Goal: Transaction & Acquisition: Purchase product/service

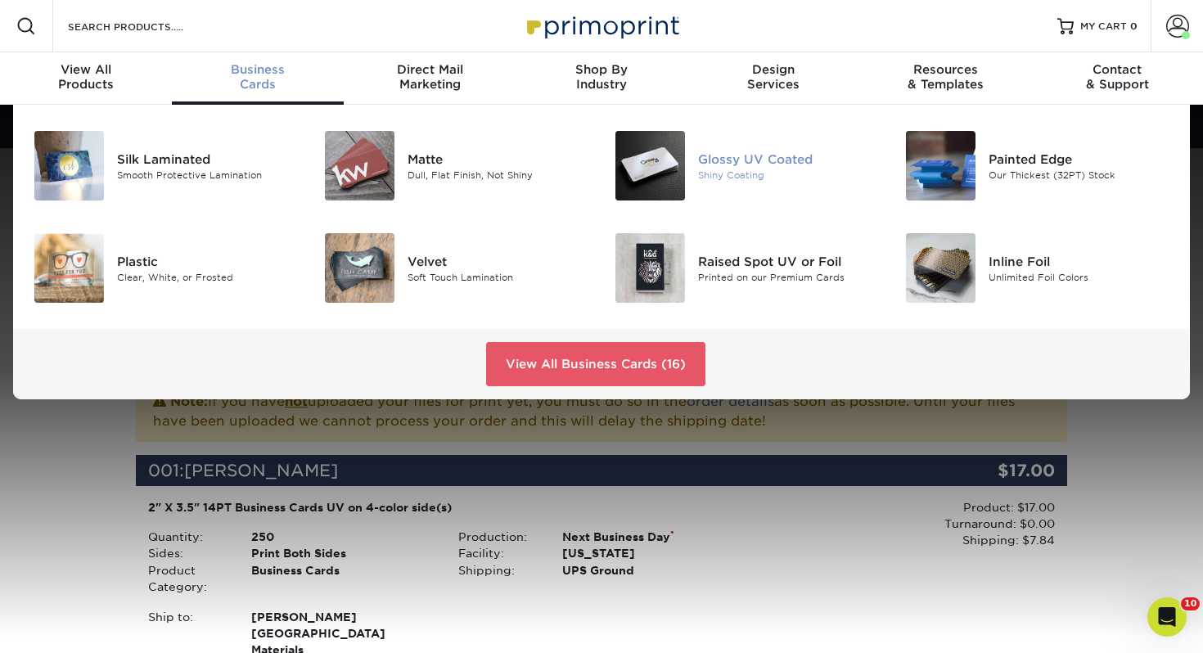
click at [758, 182] on div "Glossy UV Coated Shiny Coating" at bounding box center [795, 166] width 194 height 70
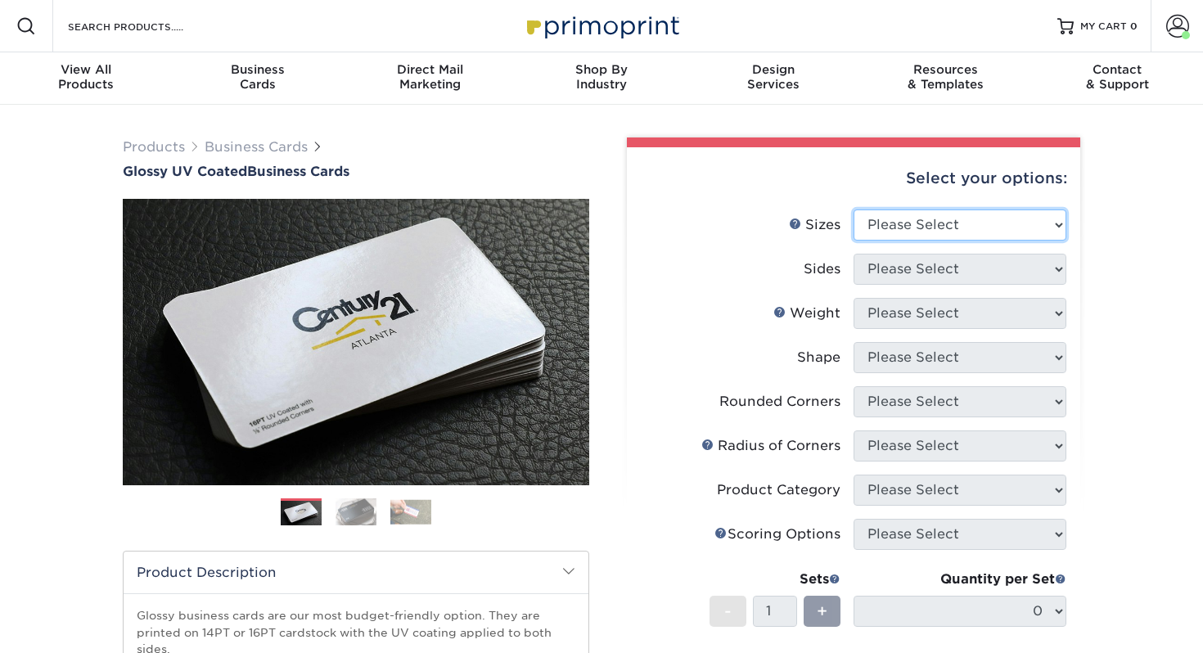
click at [932, 235] on select "Please Select 1.5" x 3.5" - Mini 1.75" x 3.5" - Mini 2" x 2" - Square 2" x 3" -…" at bounding box center [959, 224] width 213 height 31
select select "2.00x3.50"
click at [853, 209] on select "Please Select 1.5" x 3.5" - Mini 1.75" x 3.5" - Mini 2" x 2" - Square 2" x 3" -…" at bounding box center [959, 224] width 213 height 31
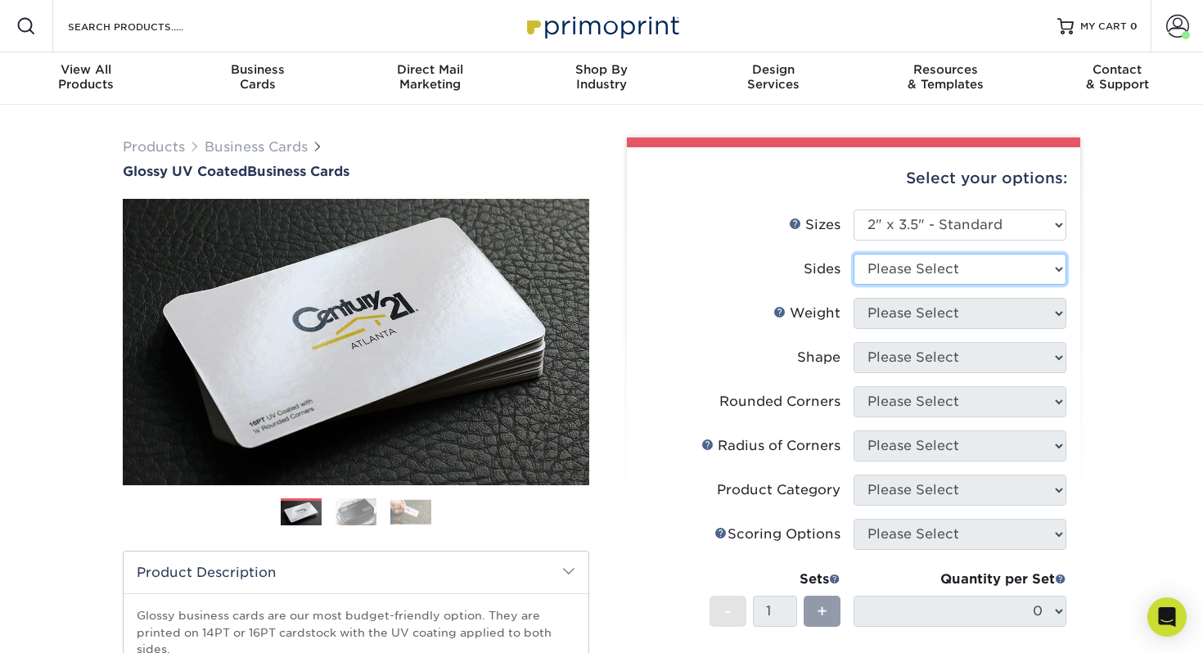
click at [901, 265] on select "Please Select Print Both Sides Print Front Only" at bounding box center [959, 269] width 213 height 31
select select "13abbda7-1d64-4f25-8bb2-c179b224825d"
click at [853, 254] on select "Please Select Print Both Sides Print Front Only" at bounding box center [959, 269] width 213 height 31
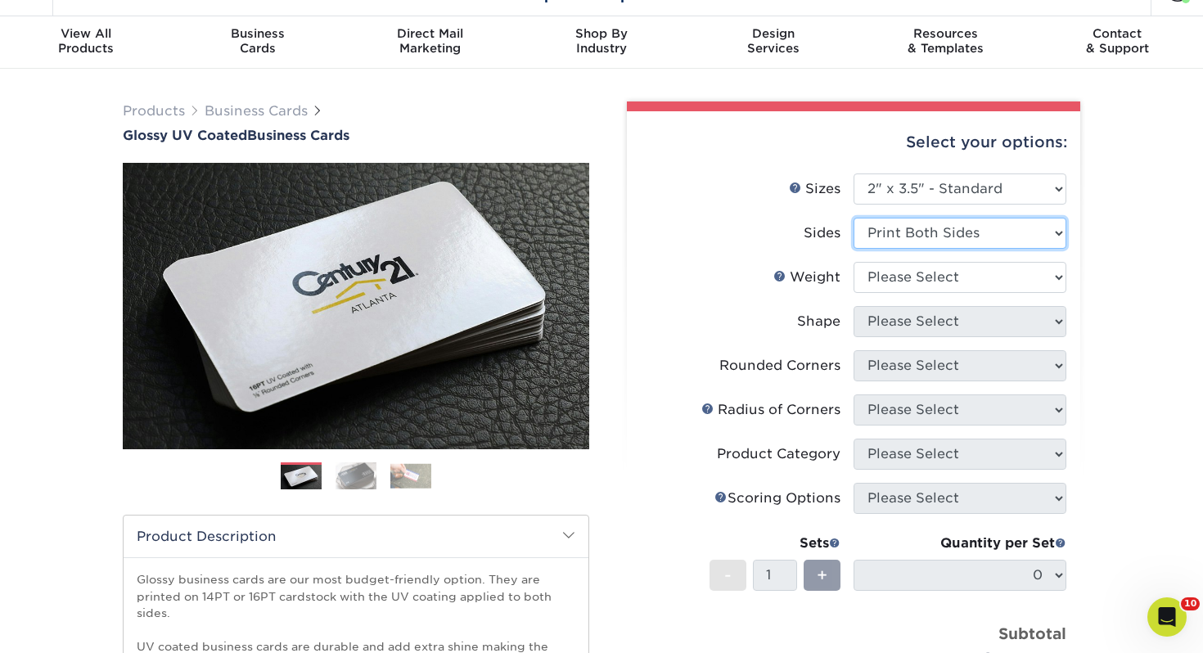
scroll to position [38, 0]
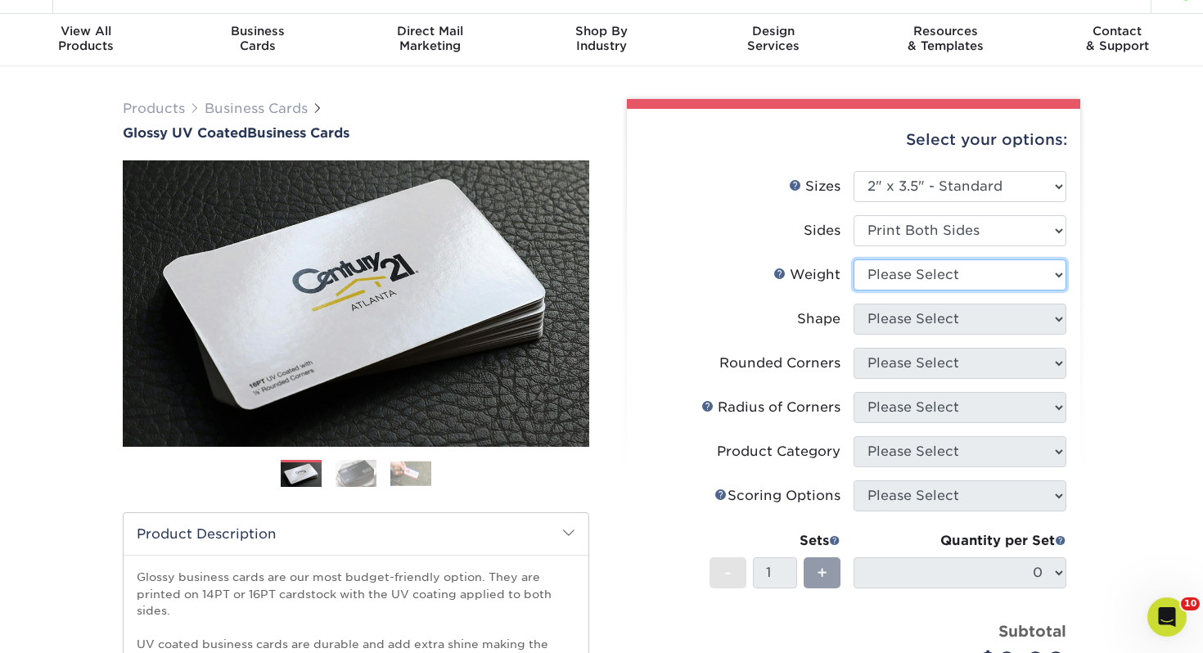
click at [943, 270] on select "Please Select 16PT 14PT" at bounding box center [959, 274] width 213 height 31
select select "14PT"
click at [853, 259] on select "Please Select 16PT 14PT" at bounding box center [959, 274] width 213 height 31
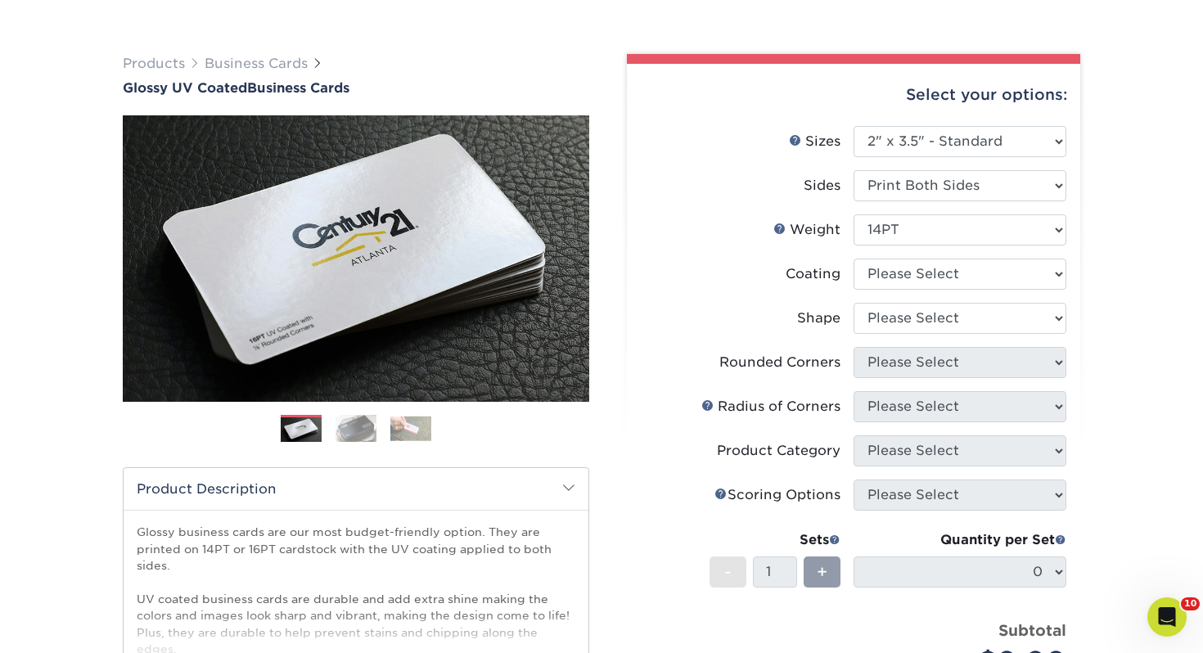
click at [980, 293] on li "Coating" at bounding box center [853, 281] width 425 height 44
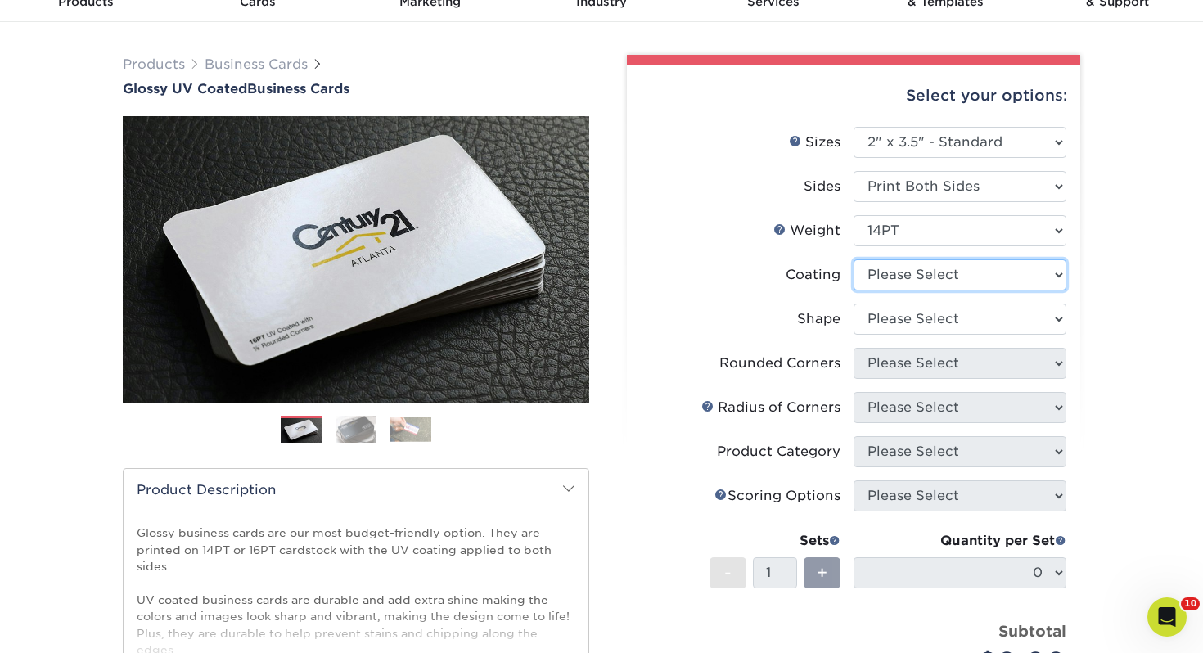
click at [981, 284] on select at bounding box center [959, 274] width 213 height 31
select select "ae367451-b2b8-45df-a344-0f05b6a12993"
click at [853, 259] on select at bounding box center [959, 274] width 213 height 31
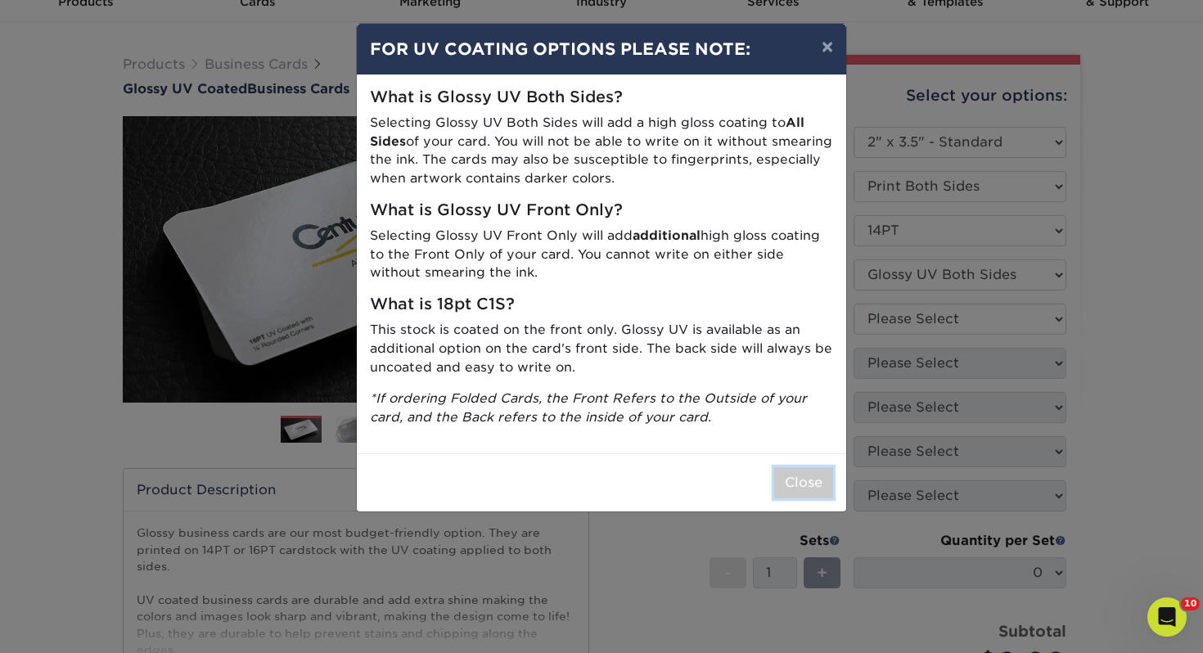
click at [799, 487] on button "Close" at bounding box center [803, 482] width 59 height 31
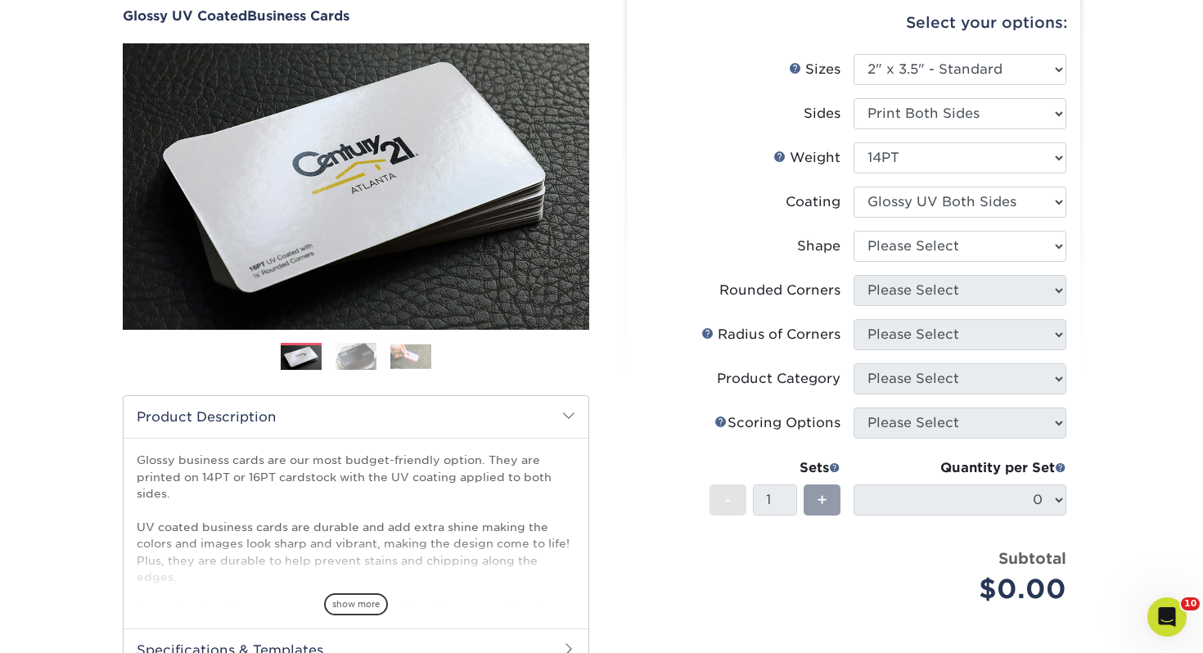
scroll to position [230, 0]
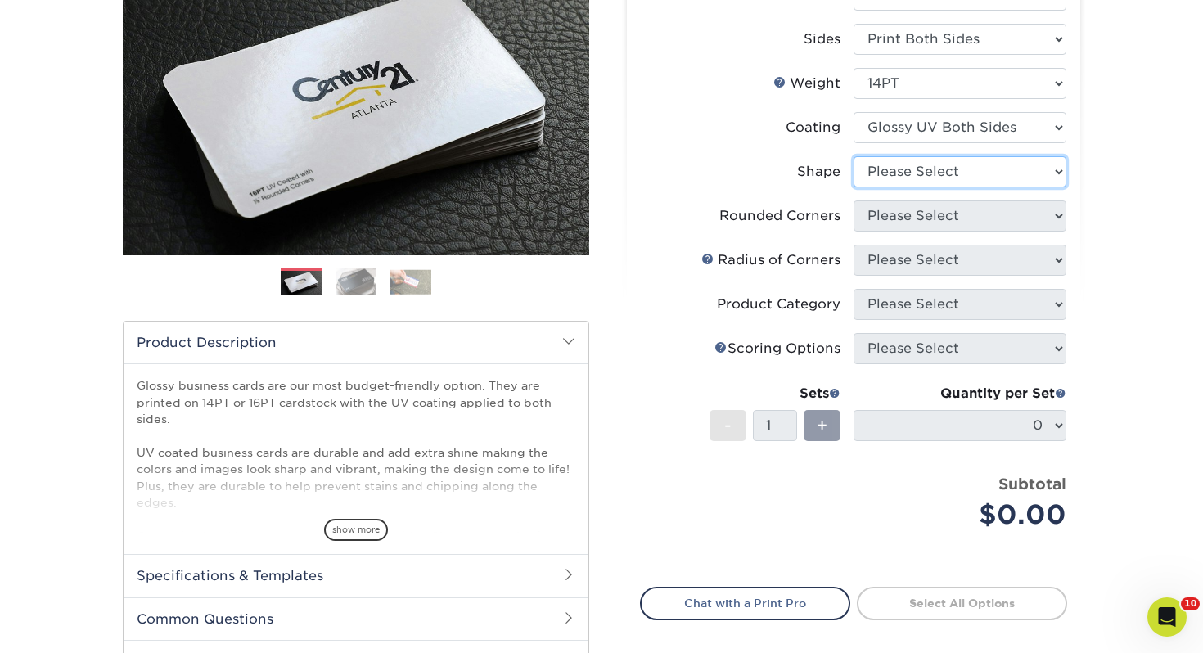
click at [938, 174] on select "Please Select Standard" at bounding box center [959, 171] width 213 height 31
select select "standard"
click at [853, 156] on select "Please Select Standard" at bounding box center [959, 171] width 213 height 31
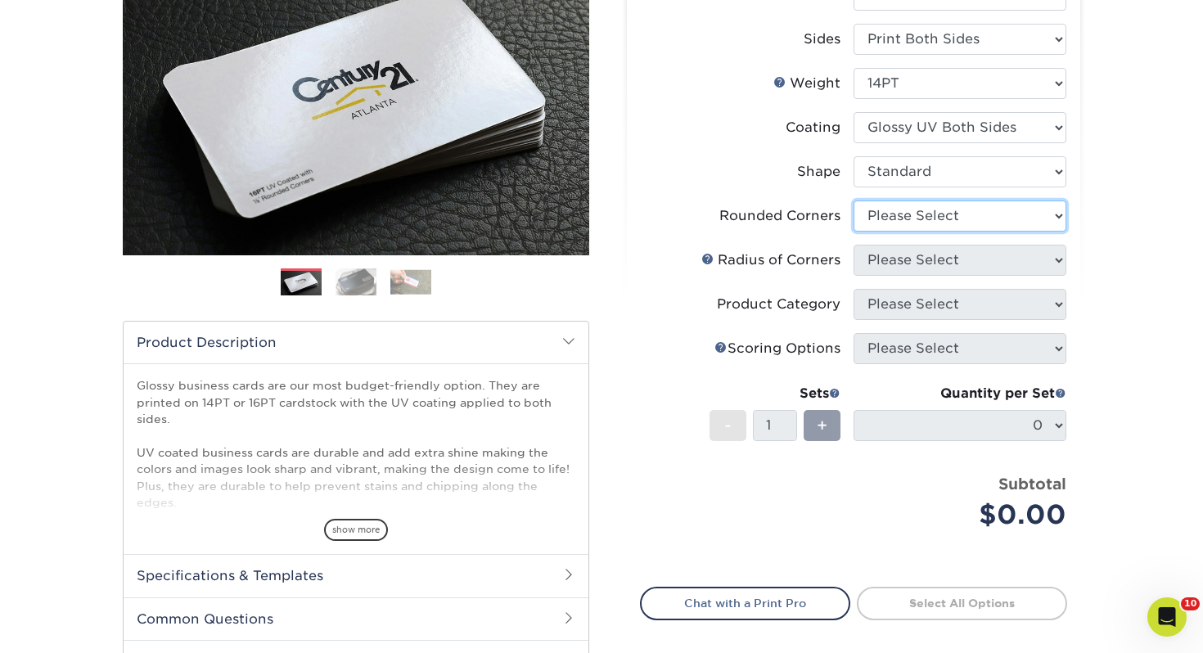
click at [903, 214] on select "Please Select Yes - Round 2 Corners Yes - Round 4 Corners No" at bounding box center [959, 215] width 213 height 31
select select "0"
click at [853, 200] on select "Please Select Yes - Round 2 Corners Yes - Round 4 Corners No" at bounding box center [959, 215] width 213 height 31
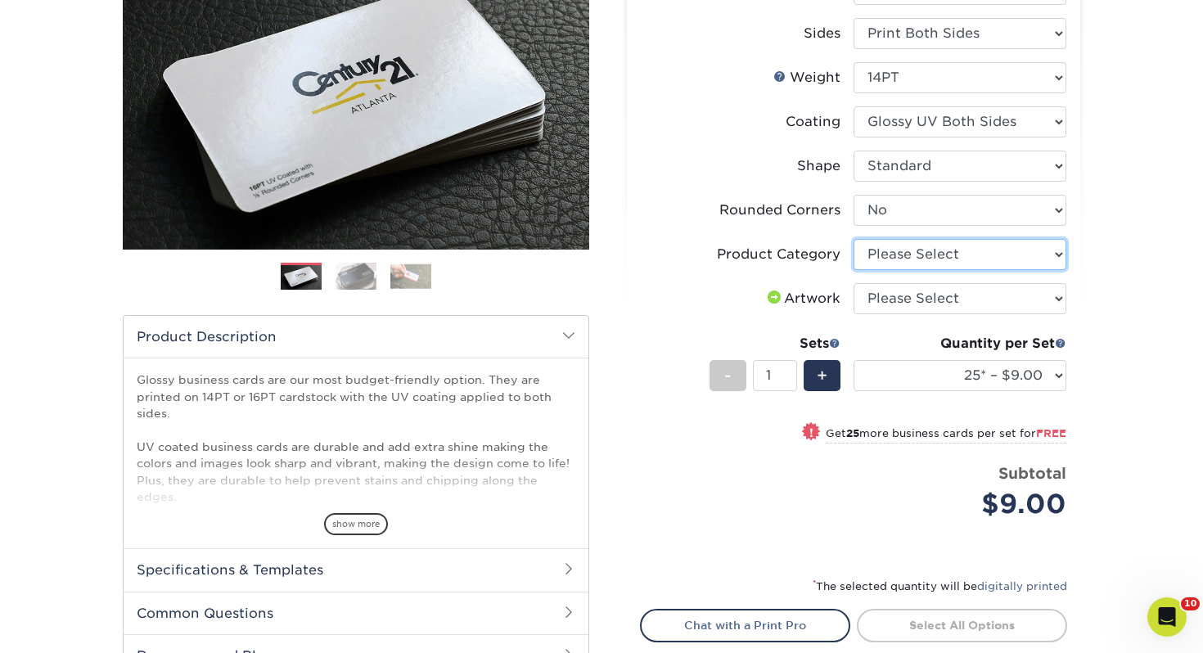
click at [895, 263] on select "Please Select Business Cards" at bounding box center [959, 254] width 213 height 31
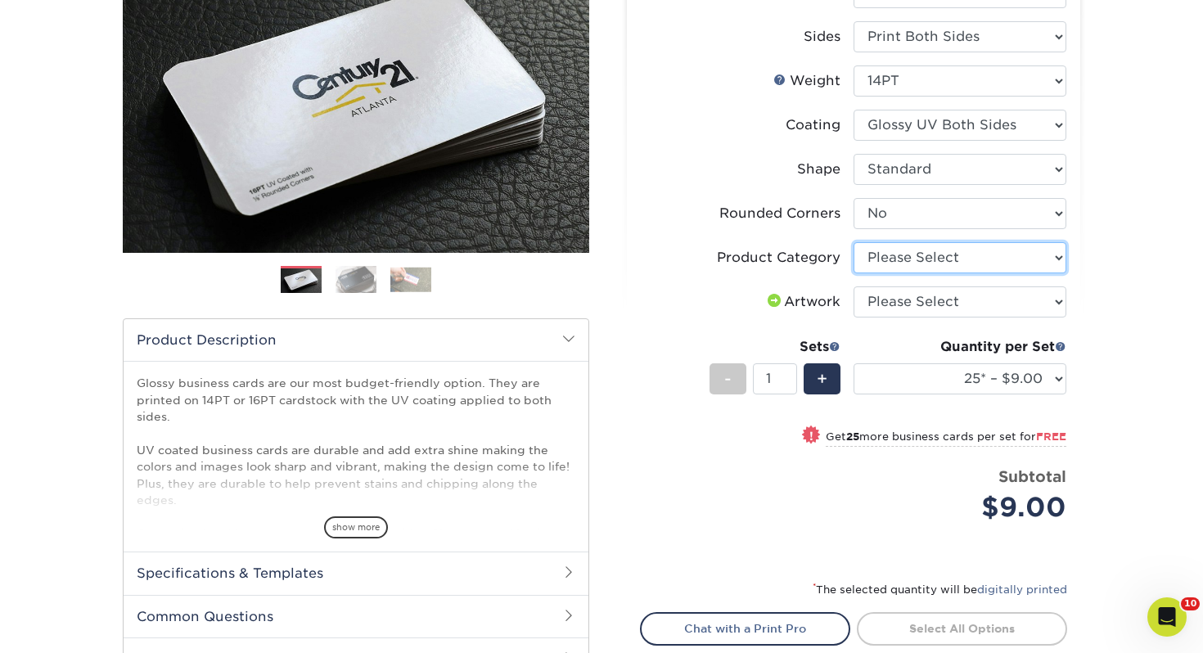
select select "3b5148f1-0588-4f88-a218-97bcfdce65c1"
click at [853, 242] on select "Please Select Business Cards" at bounding box center [959, 257] width 213 height 31
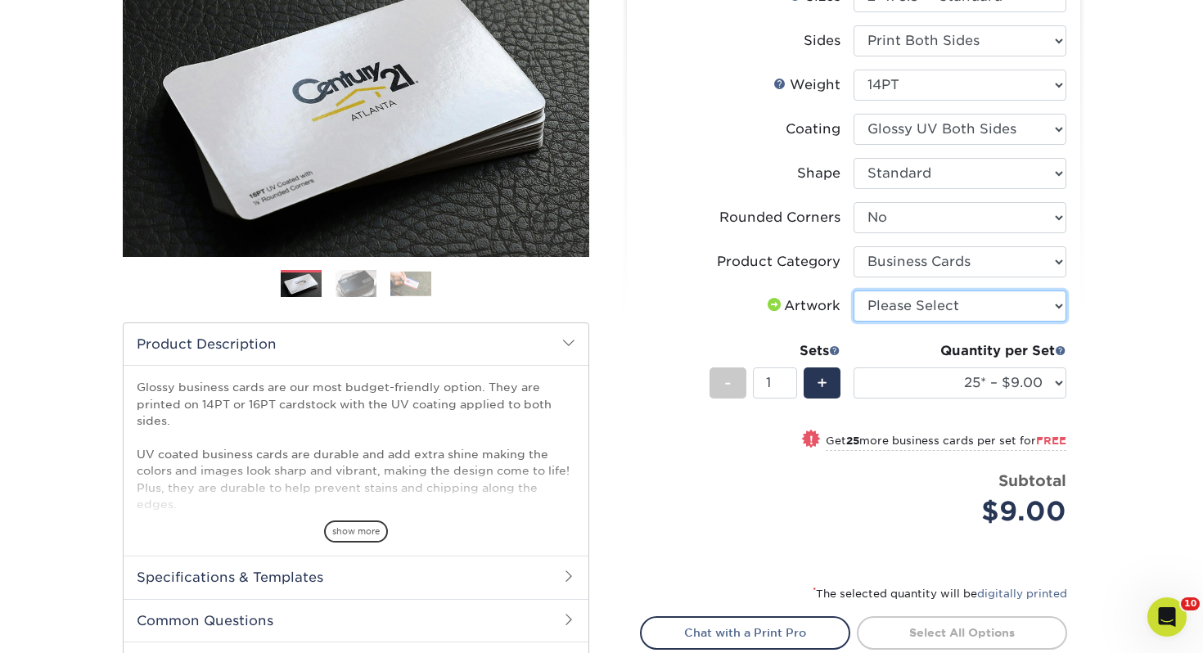
click at [898, 313] on select "Please Select I will upload files I need a design - $100" at bounding box center [959, 305] width 213 height 31
select select "upload"
click at [853, 290] on select "Please Select I will upload files I need a design - $100" at bounding box center [959, 305] width 213 height 31
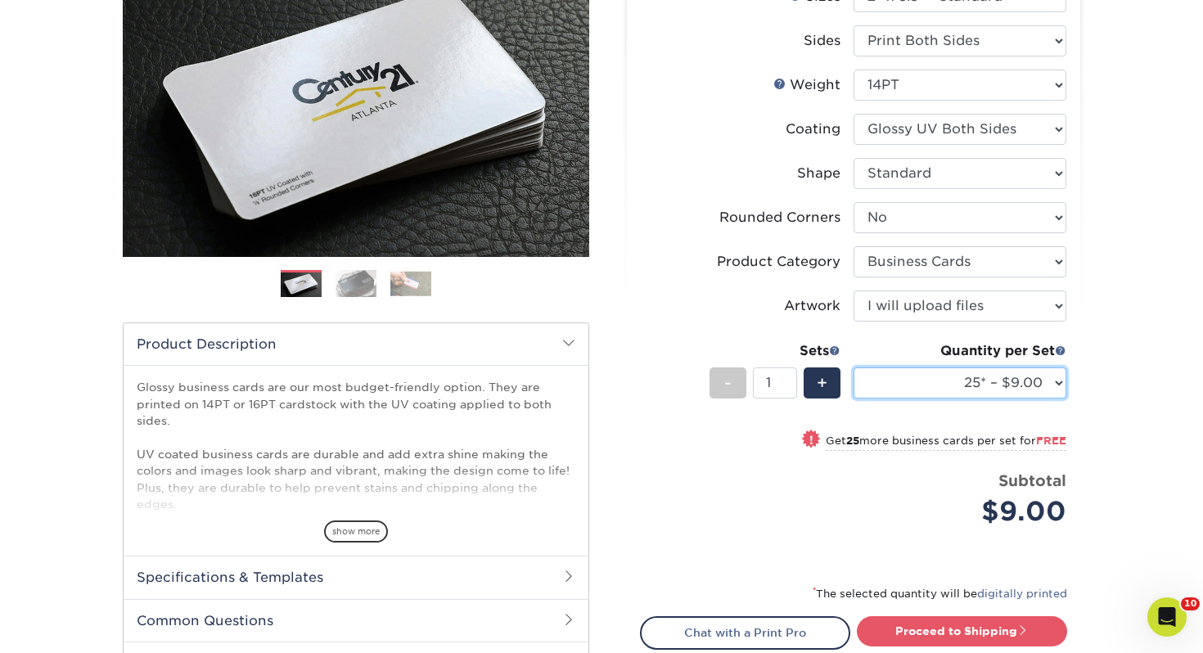
click at [884, 386] on select "25* – $9.00 50* – $9.00 100* – $9.00 250* – $17.00 500 – $33.00 1000 – $42.00 2…" at bounding box center [959, 382] width 213 height 31
select select "250* – $17.00"
click at [853, 367] on select "25* – $9.00 50* – $9.00 100* – $9.00 250* – $17.00 500 – $33.00 1000 – $42.00 2…" at bounding box center [959, 382] width 213 height 31
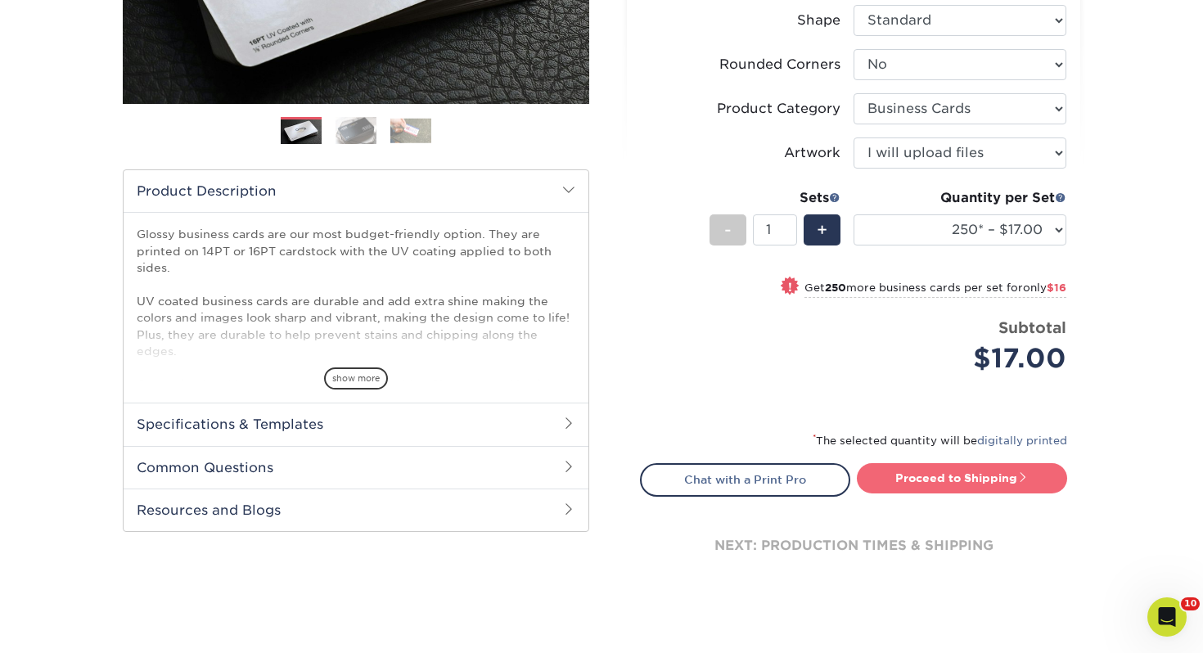
click at [945, 484] on link "Proceed to Shipping" at bounding box center [962, 477] width 210 height 29
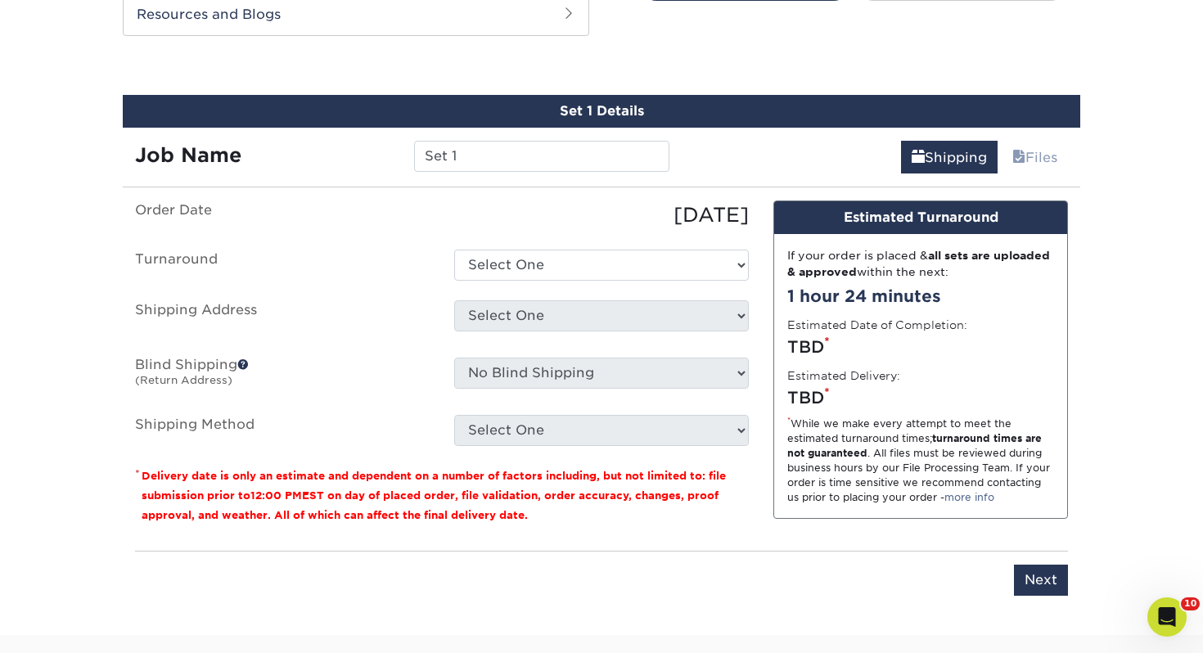
scroll to position [889, 0]
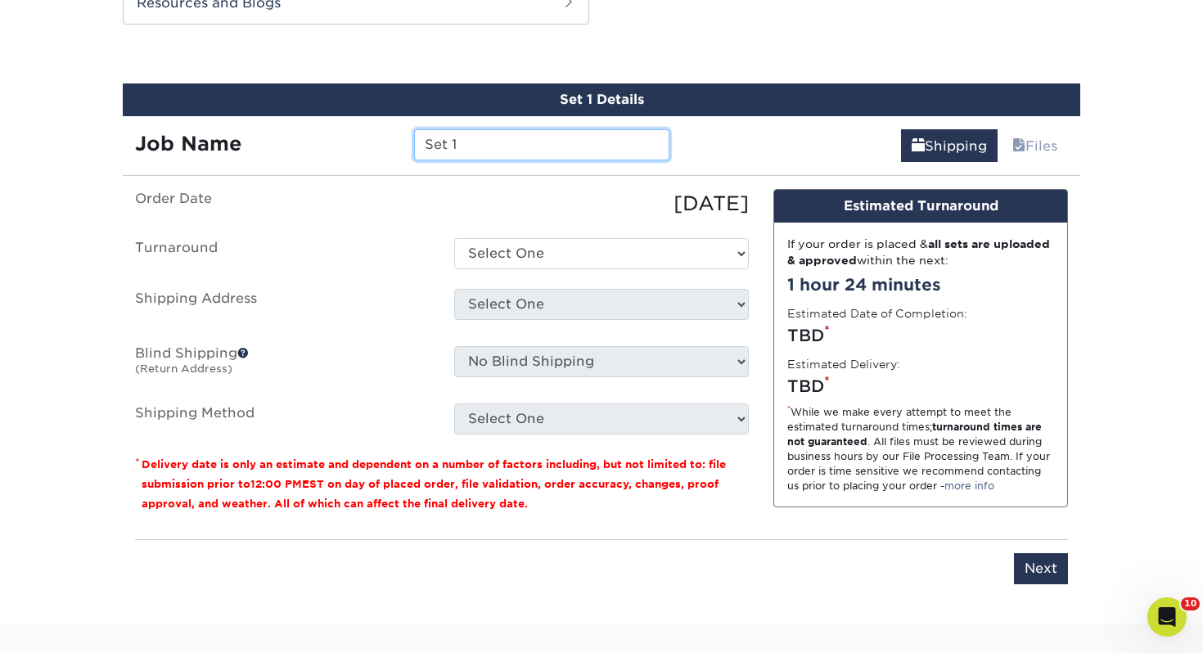
drag, startPoint x: 473, startPoint y: 138, endPoint x: 226, endPoint y: 131, distance: 247.2
click at [226, 131] on div "Job Name Set 1" at bounding box center [402, 144] width 559 height 31
drag, startPoint x: 502, startPoint y: 147, endPoint x: 255, endPoint y: 132, distance: 246.8
click at [255, 132] on div "Job Name Set 1" at bounding box center [402, 144] width 559 height 31
type input "[PERSON_NAME]"
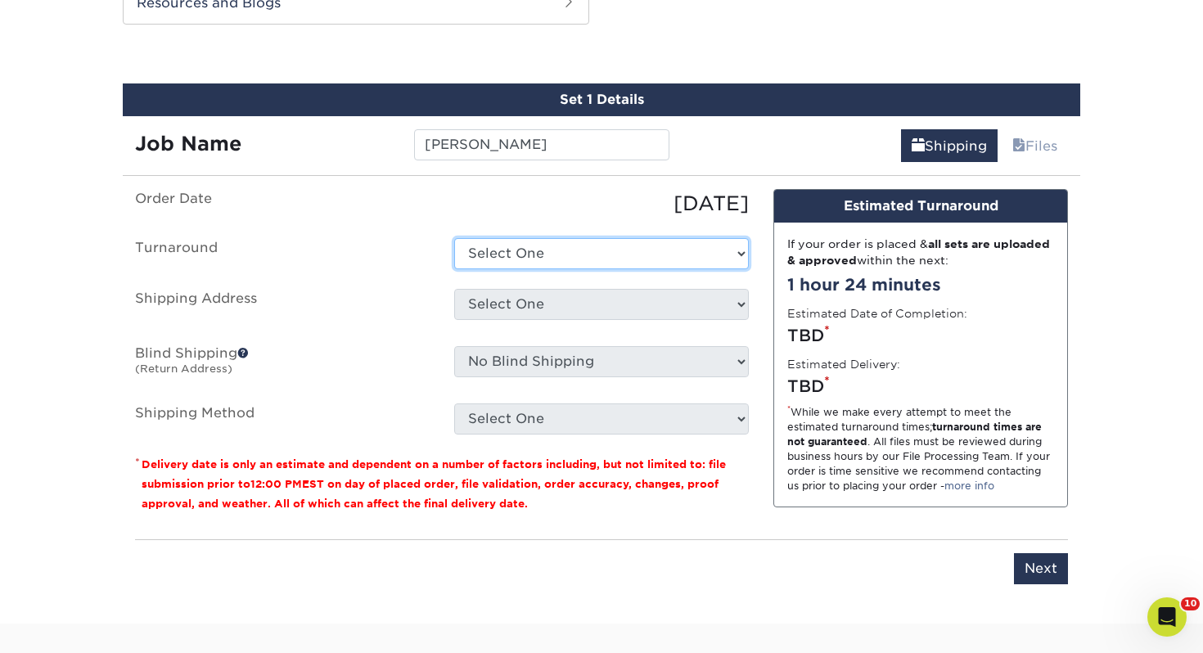
click at [547, 250] on select "Select One 2-4 Business Days 2 Day Next Business Day" at bounding box center [601, 253] width 295 height 31
select select "0d2015eb-ac6c-4252-b2f1-1c5560e96a65"
click at [454, 238] on select "Select One 2-4 Business Days 2 Day Next Business Day" at bounding box center [601, 253] width 295 height 31
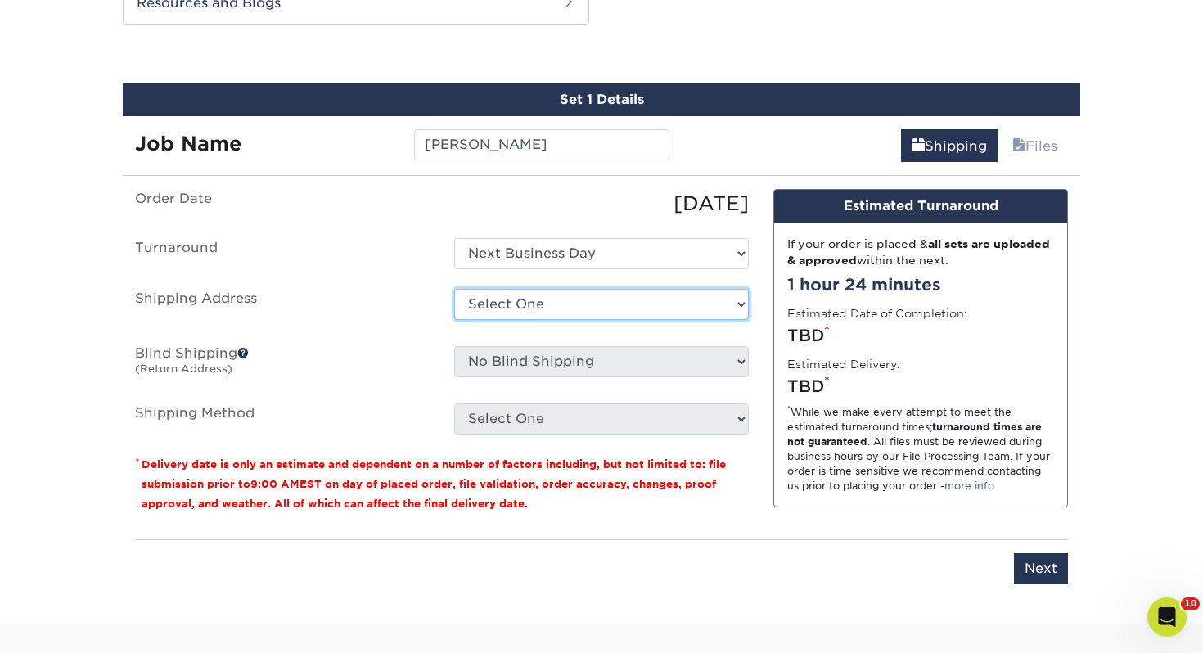
click at [535, 312] on select "Select One Adrian, MI Akron, OH" at bounding box center [601, 304] width 295 height 31
select select "272586"
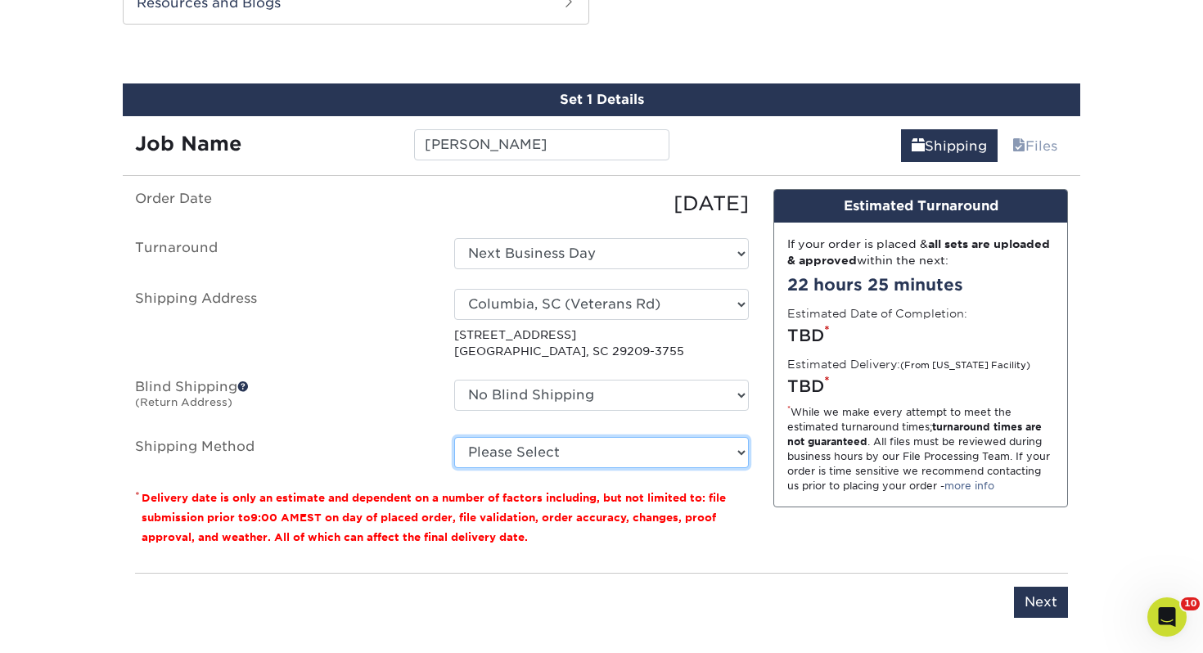
click at [533, 457] on select "Please Select Ground Shipping (+$7.84) 3 Day Shipping Service (+$15.33) 2 Day A…" at bounding box center [601, 452] width 295 height 31
select select "03"
click at [454, 437] on select "Please Select Ground Shipping (+$7.84) 3 Day Shipping Service (+$15.33) 2 Day A…" at bounding box center [601, 452] width 295 height 31
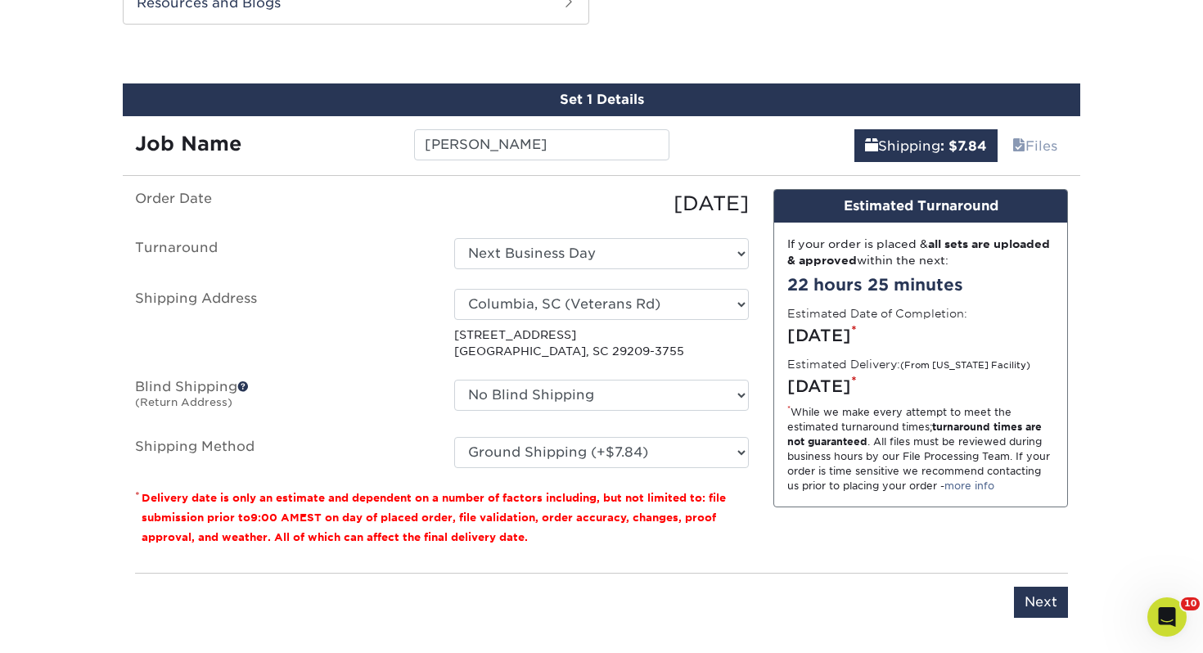
click at [1041, 581] on div "Please enter job name and select desired turnaround time, shipping address and …" at bounding box center [601, 595] width 933 height 45
click at [1032, 594] on input "Next" at bounding box center [1041, 602] width 54 height 31
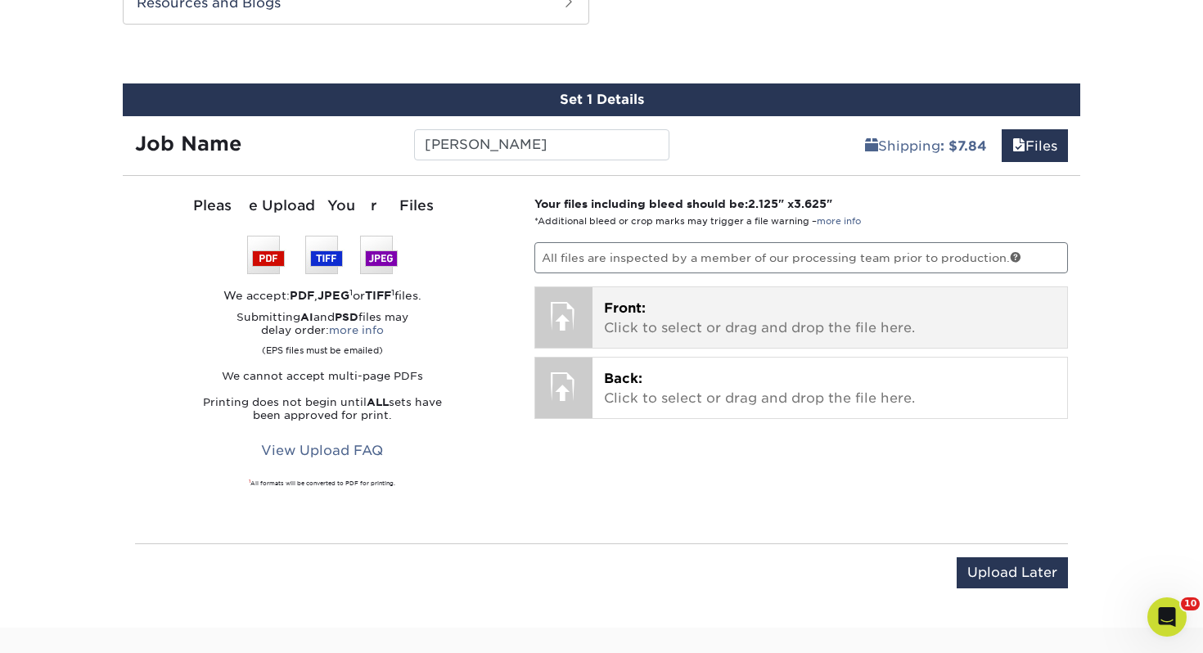
click at [637, 331] on p "Front: Click to select or drag and drop the file here." at bounding box center [830, 318] width 452 height 39
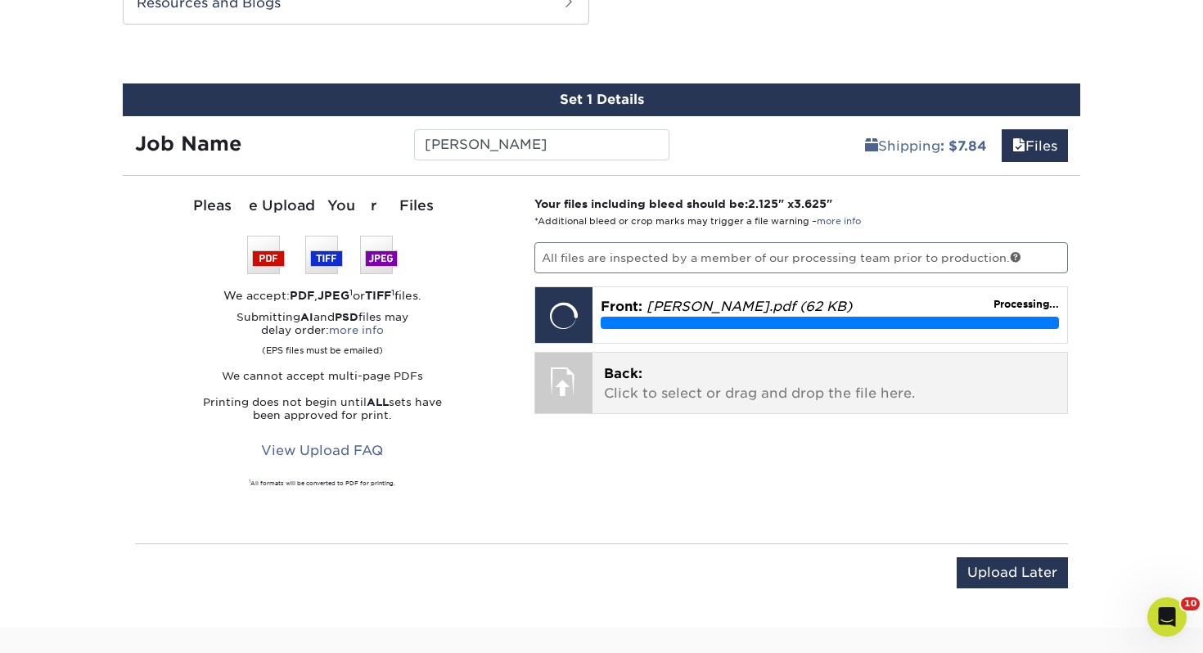
click at [713, 376] on p "Back: Click to select or drag and drop the file here." at bounding box center [830, 383] width 452 height 39
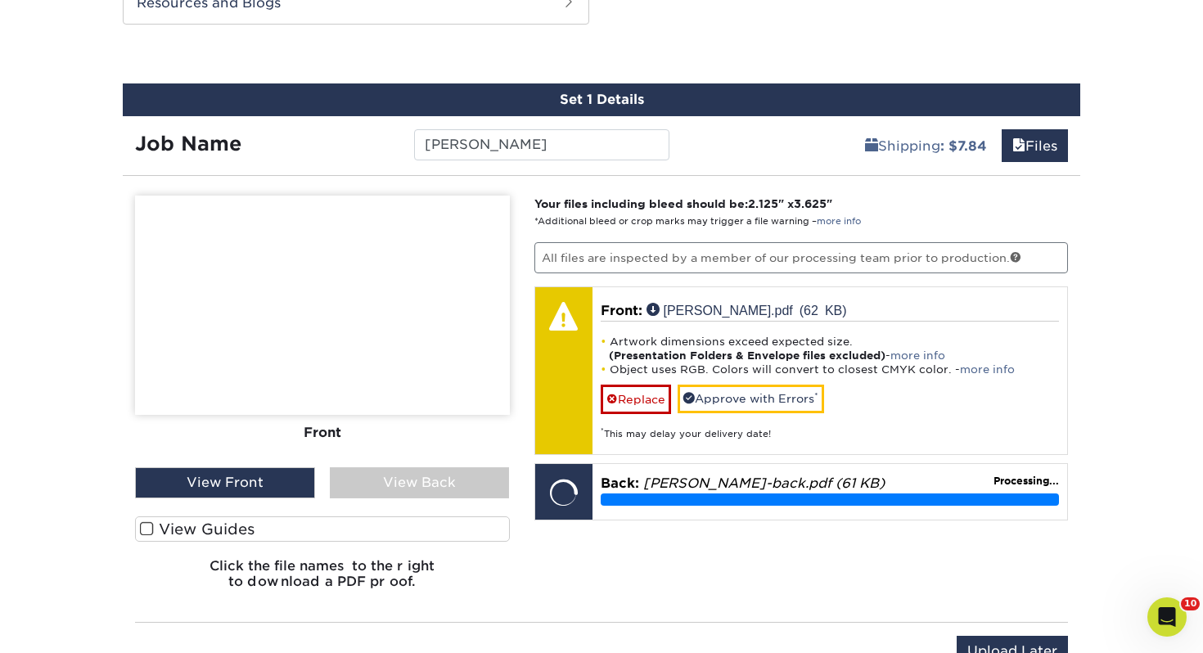
click at [355, 524] on label "View Guides" at bounding box center [322, 528] width 375 height 25
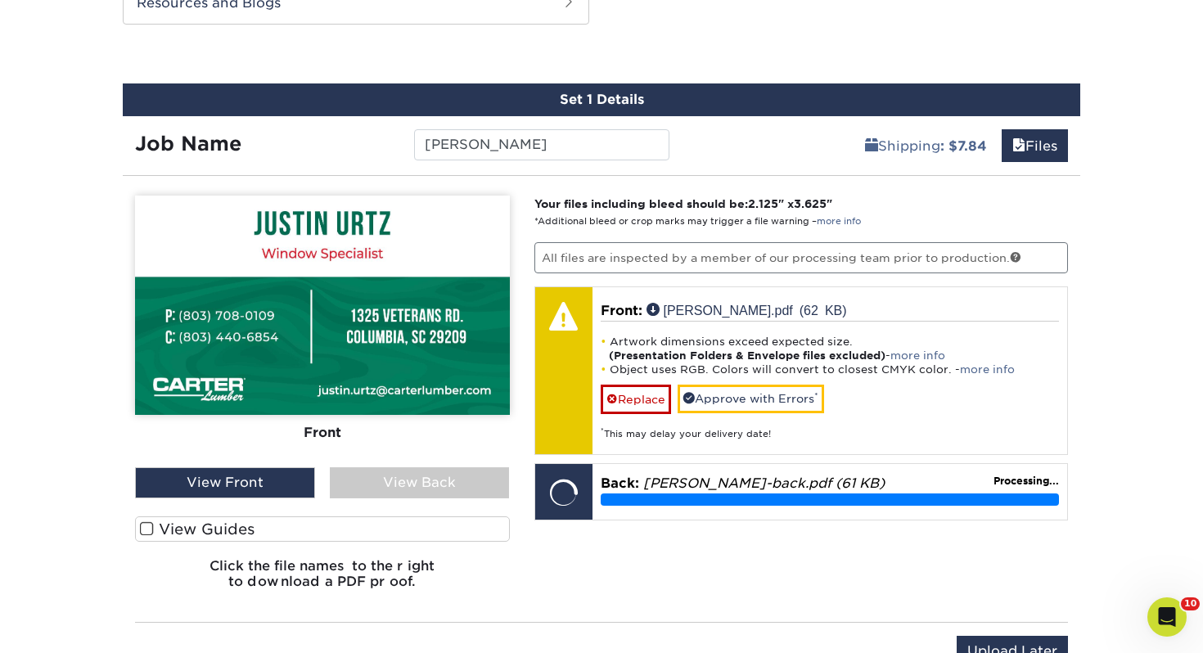
click at [0, 0] on input "View Guides" at bounding box center [0, 0] width 0 height 0
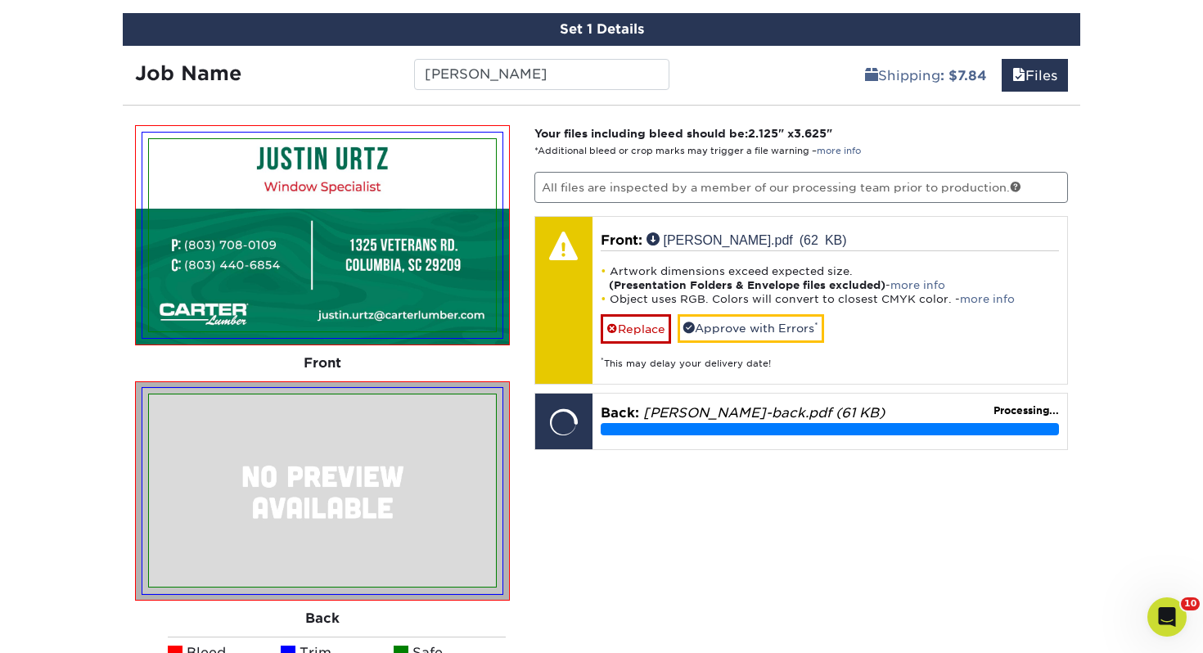
scroll to position [979, 0]
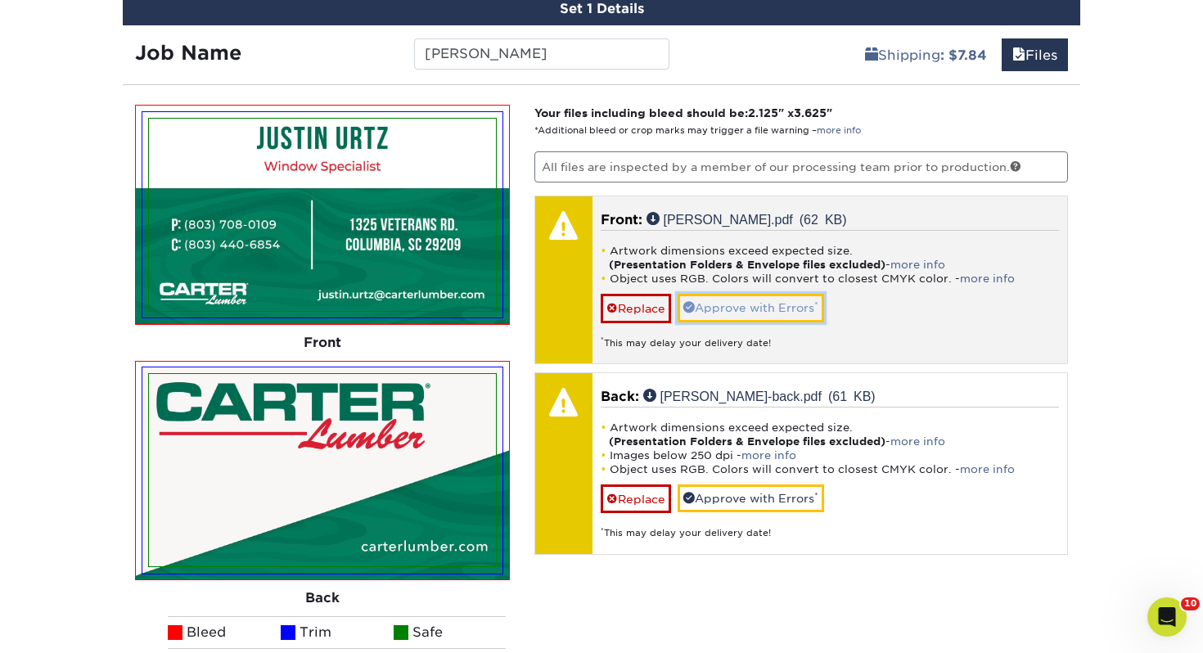
click at [727, 304] on link "Approve with Errors *" at bounding box center [750, 308] width 146 height 28
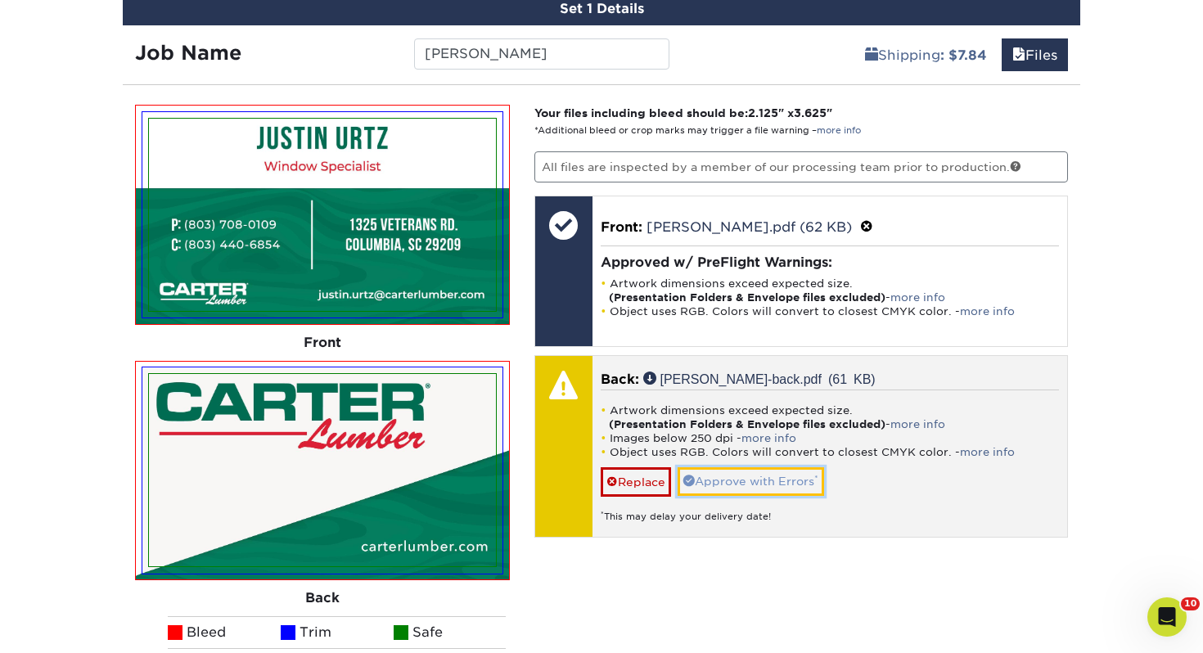
click at [732, 480] on link "Approve with Errors *" at bounding box center [750, 481] width 146 height 28
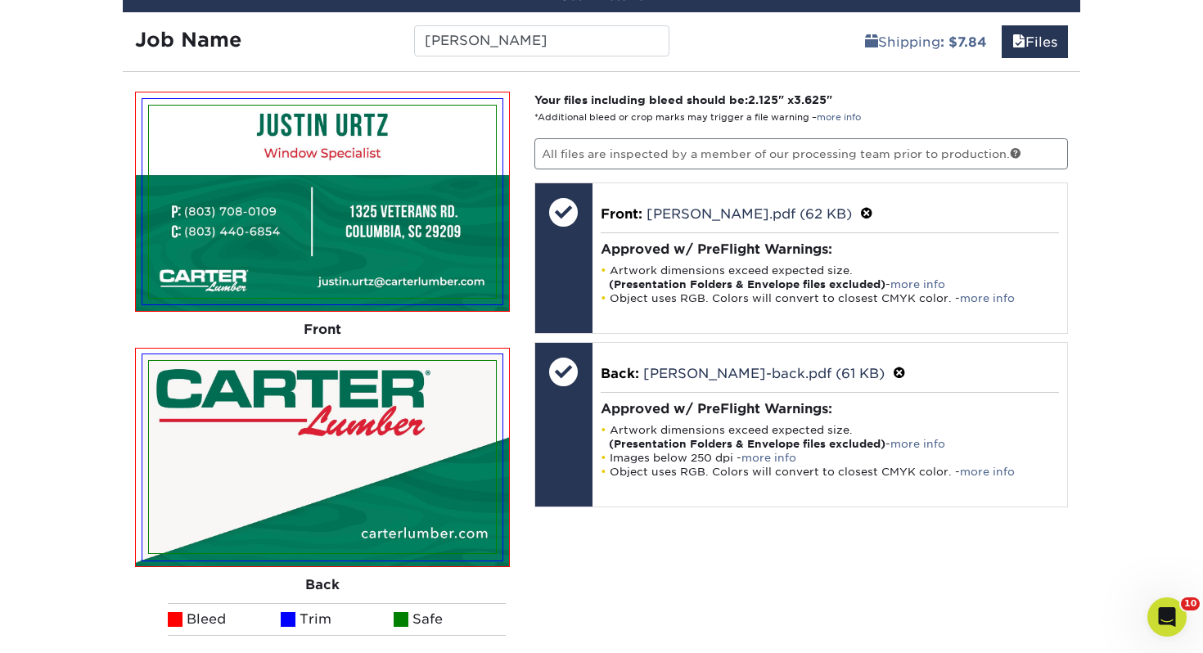
scroll to position [1220, 0]
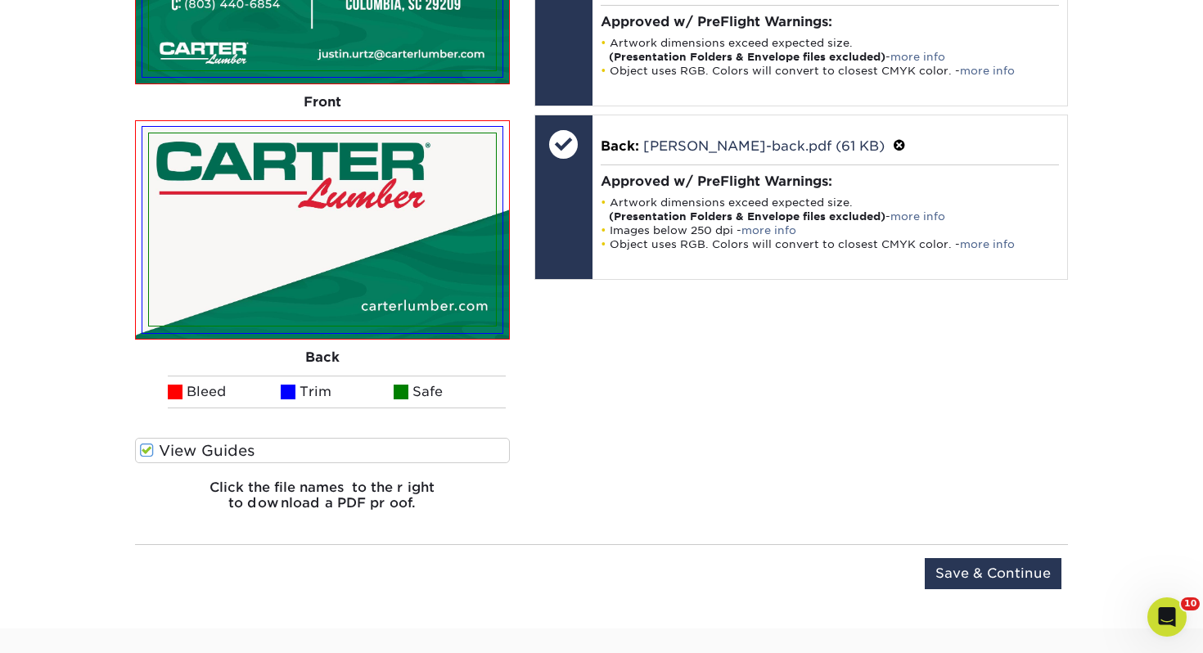
click at [982, 556] on div "Upload Later Save & Continue Continue" at bounding box center [601, 576] width 933 height 65
click at [979, 565] on input "Save & Continue" at bounding box center [993, 573] width 137 height 31
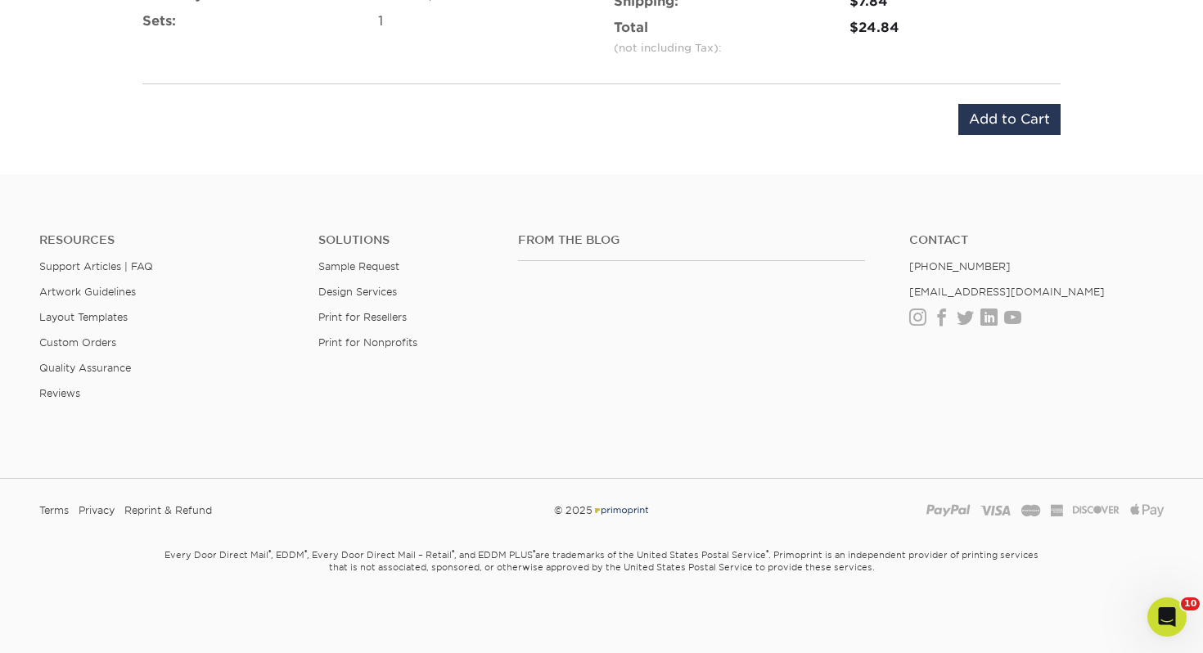
scroll to position [1190, 0]
click at [1002, 112] on input "Add to Cart" at bounding box center [1009, 120] width 102 height 31
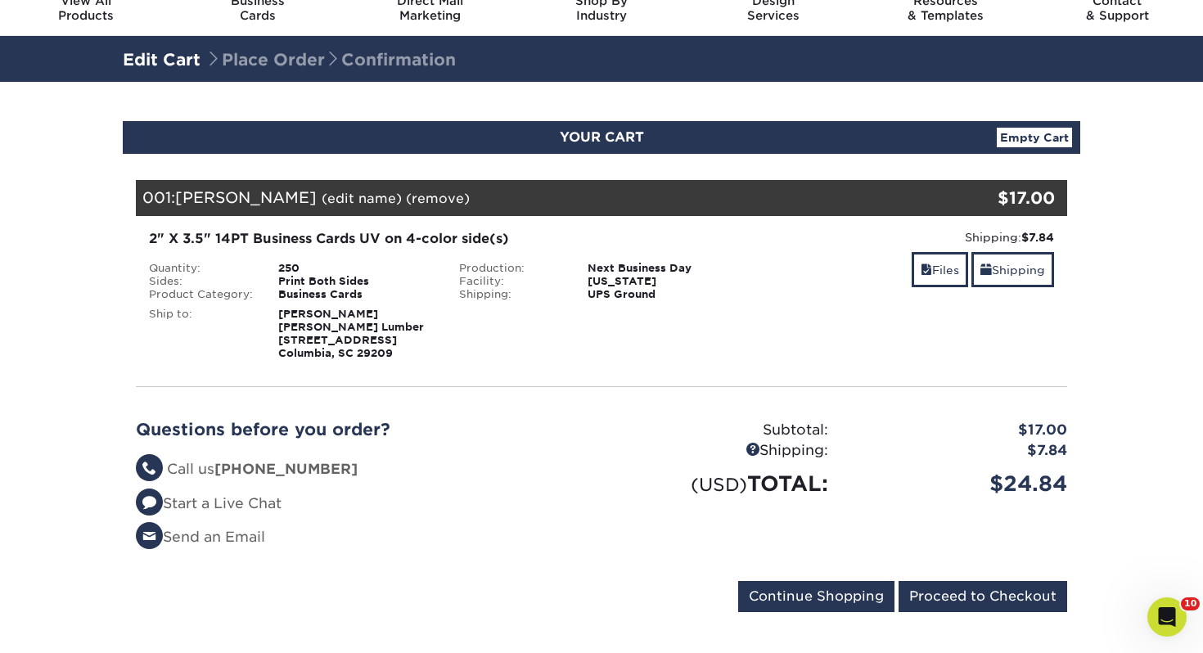
scroll to position [70, 0]
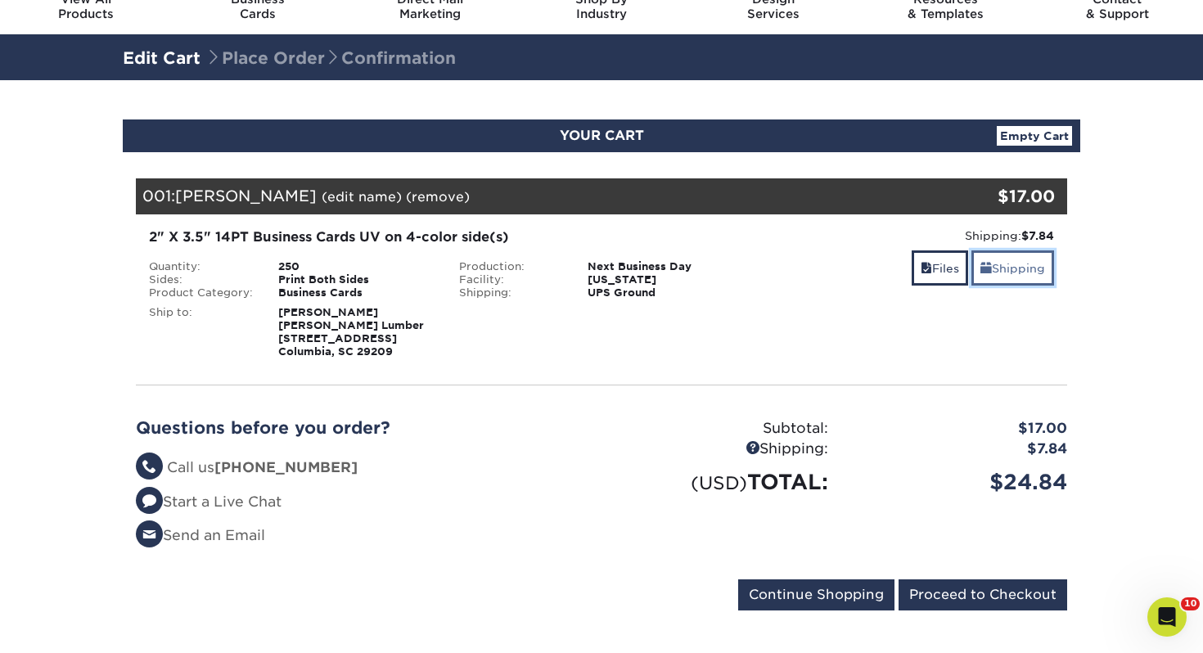
click at [1019, 272] on link "Shipping" at bounding box center [1012, 267] width 83 height 35
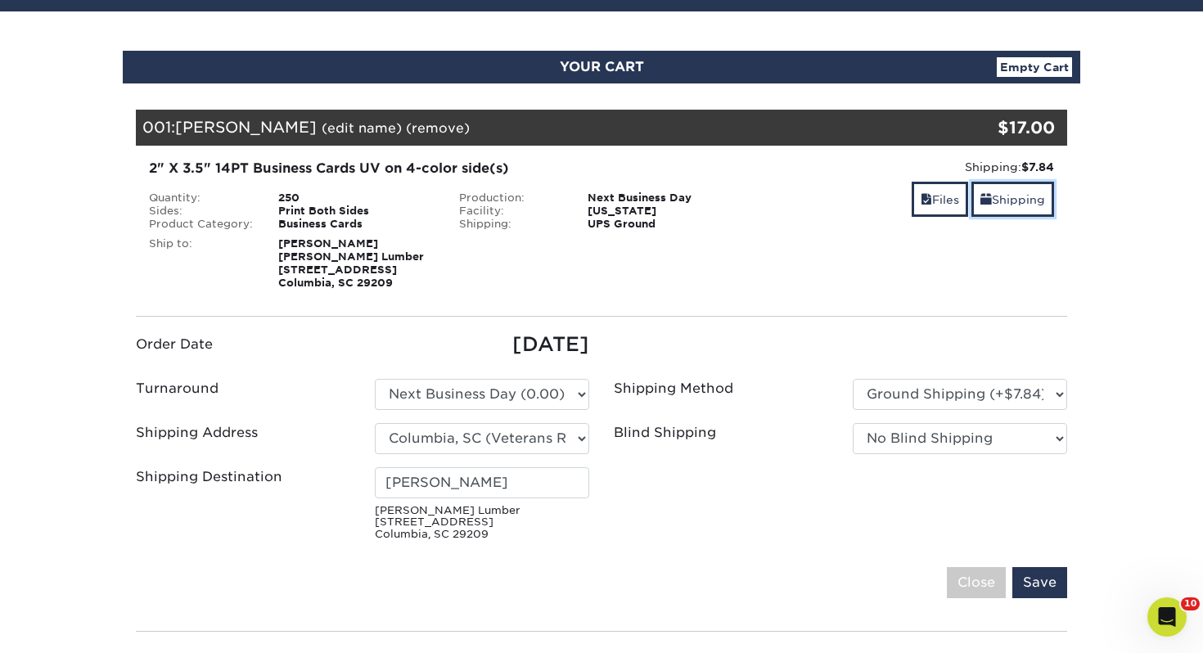
scroll to position [214, 0]
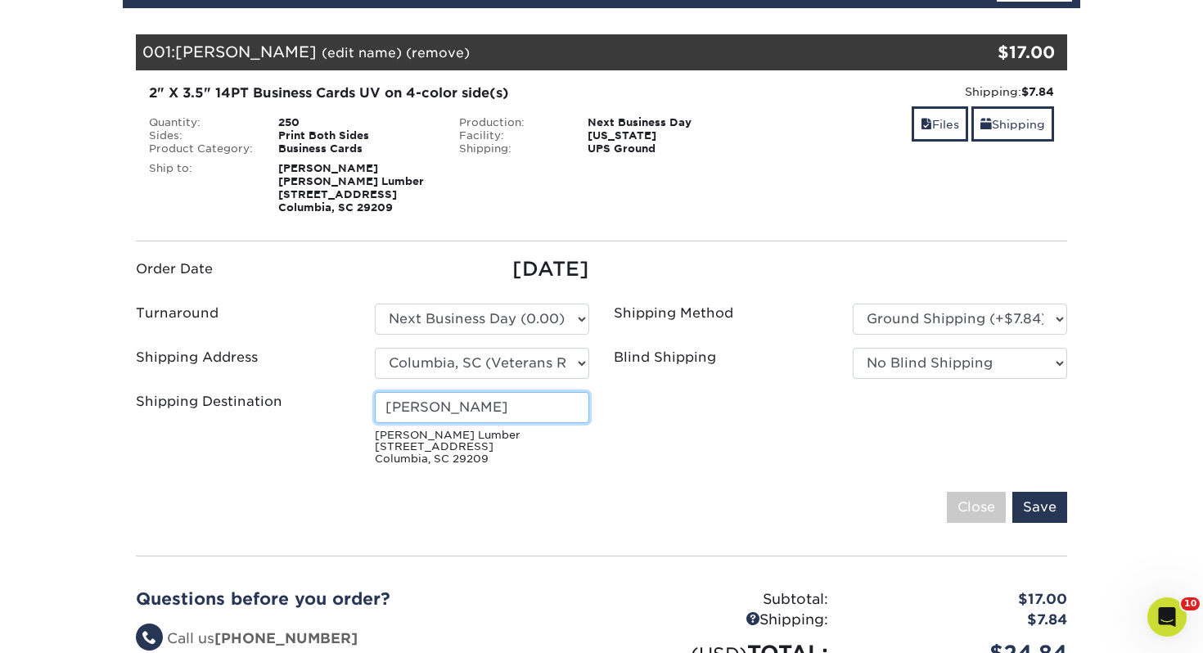
drag, startPoint x: 520, startPoint y: 414, endPoint x: 209, endPoint y: 407, distance: 311.0
click at [209, 407] on div "Shipping Destination Gareth Rumley Carter Lumber 1325 Veterans Rd Columbia, SC …" at bounding box center [363, 432] width 478 height 80
type input "Justin Urtz"
click at [1053, 505] on input "Save" at bounding box center [1039, 507] width 55 height 31
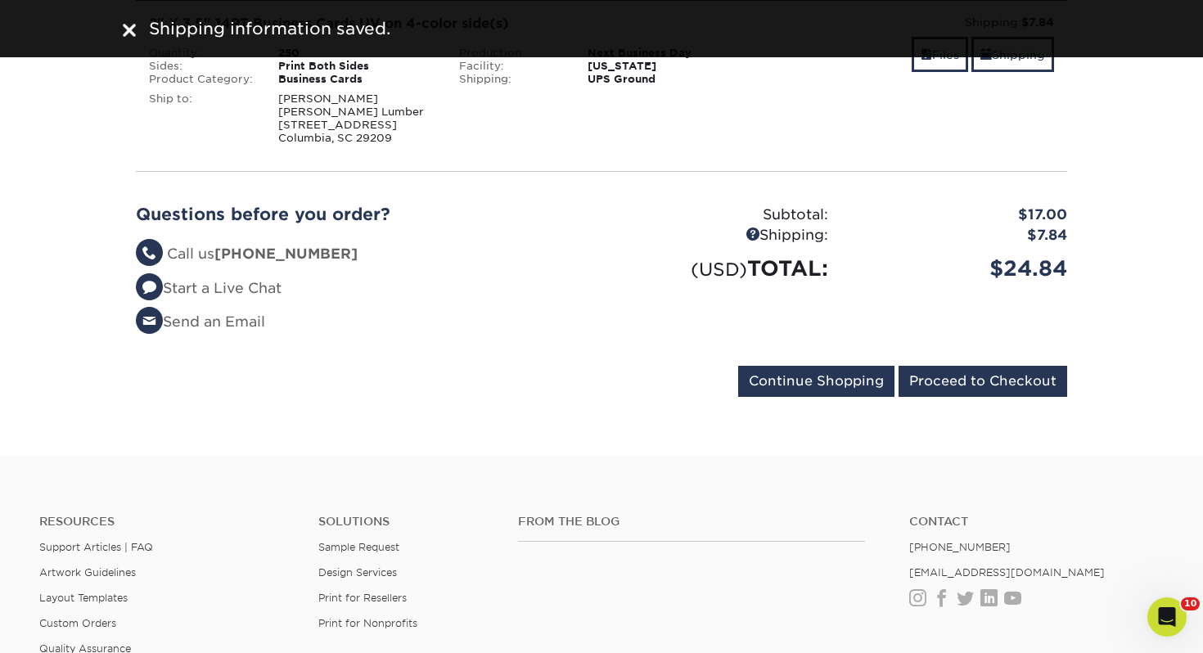
scroll to position [302, 0]
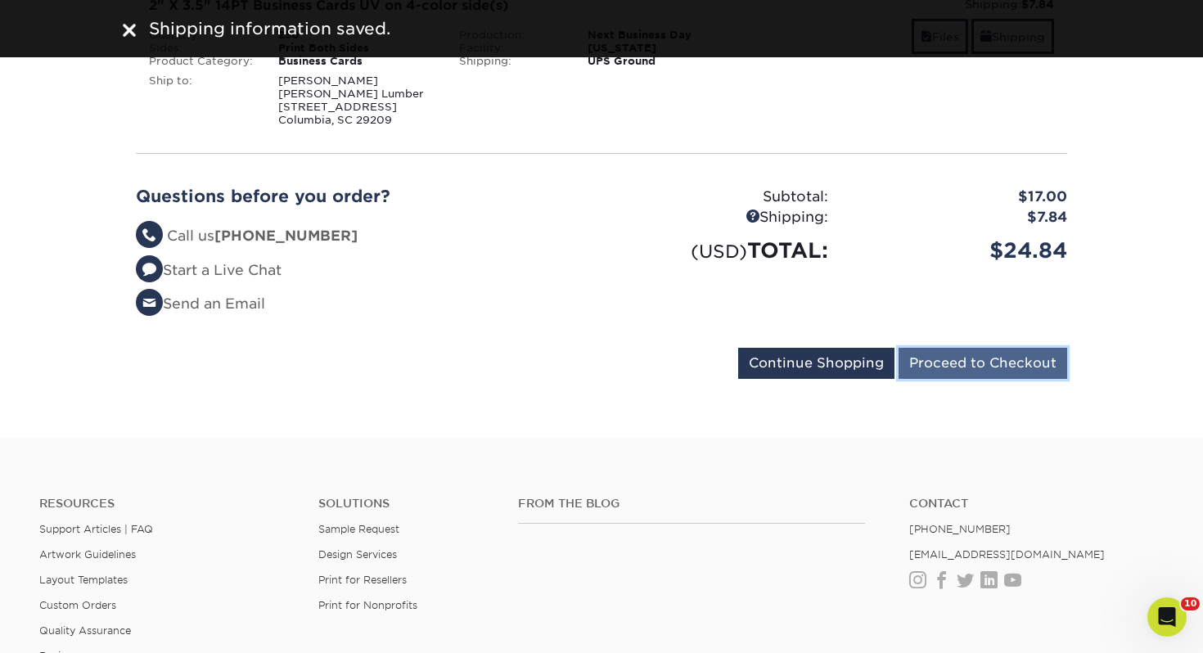
click at [945, 348] on input "Proceed to Checkout" at bounding box center [982, 363] width 169 height 31
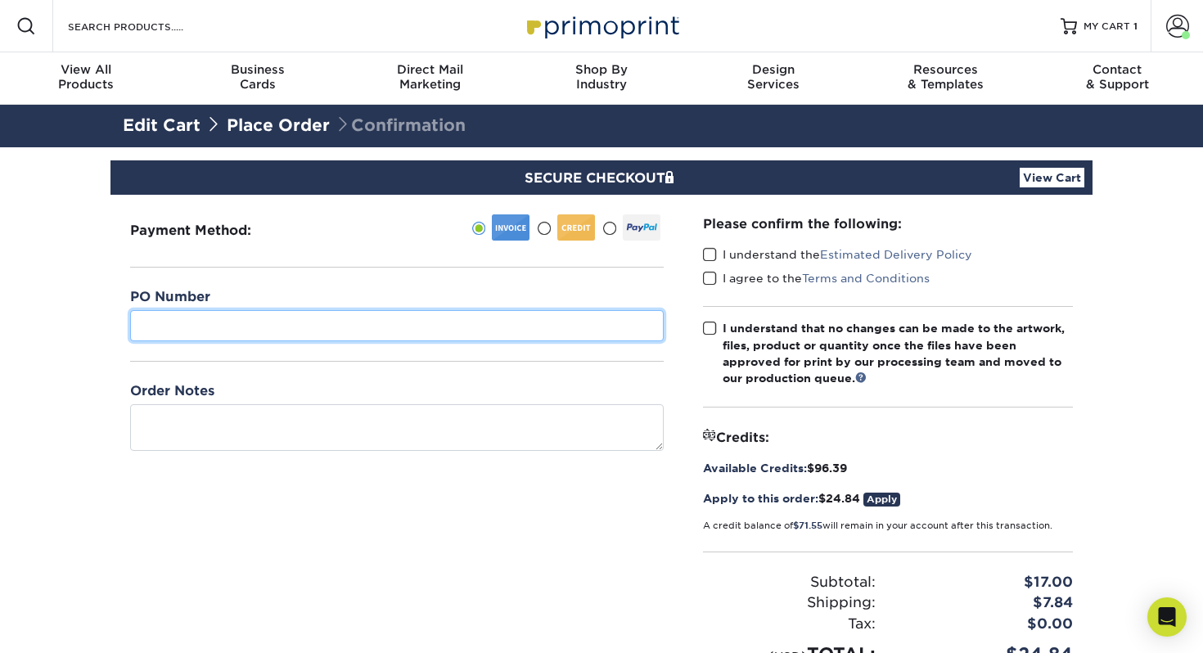
click at [285, 322] on input "text" at bounding box center [396, 325] width 533 height 31
type input "429"
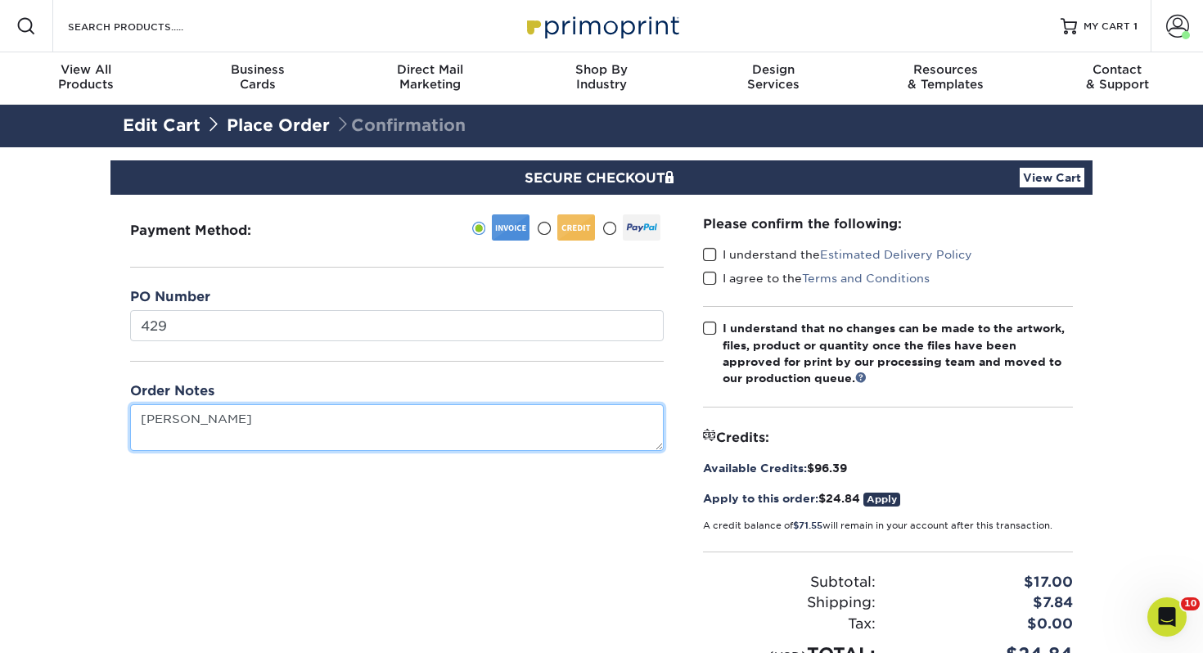
type textarea "Justin Urtz"
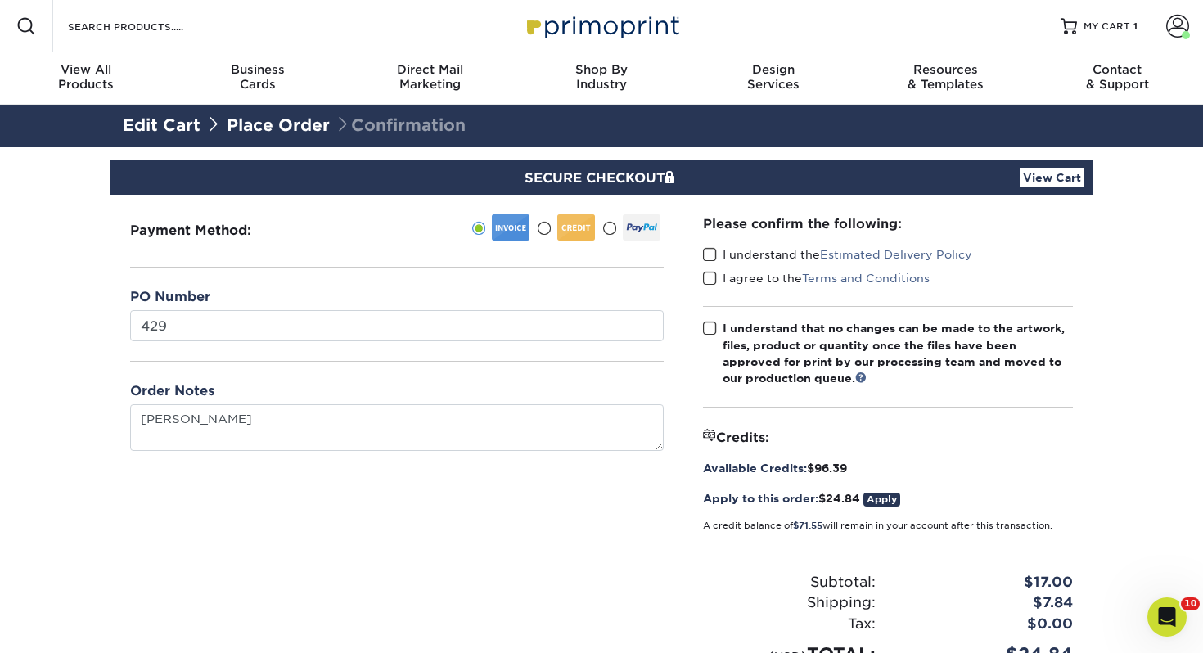
click at [713, 250] on span at bounding box center [710, 255] width 14 height 16
click at [0, 0] on input "I understand the Estimated Delivery Policy" at bounding box center [0, 0] width 0 height 0
drag, startPoint x: 715, startPoint y: 273, endPoint x: 715, endPoint y: 289, distance: 15.5
click at [714, 273] on span at bounding box center [710, 279] width 14 height 16
click at [0, 0] on input "I agree to the Terms and Conditions" at bounding box center [0, 0] width 0 height 0
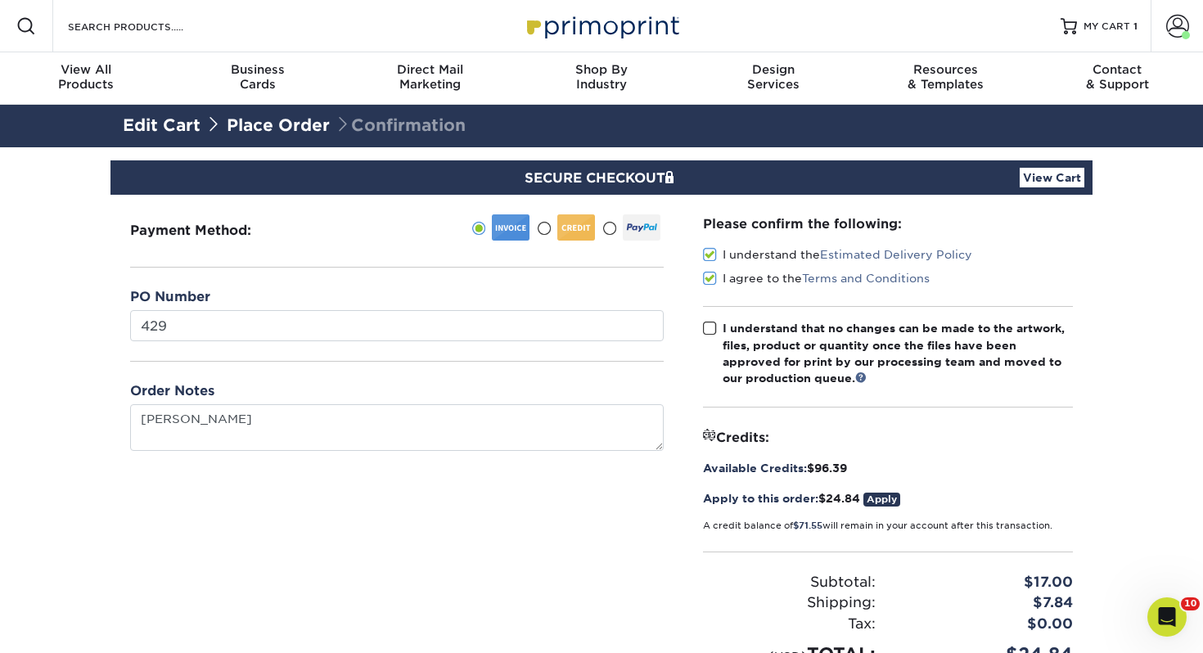
click at [713, 324] on span at bounding box center [710, 329] width 14 height 16
click at [0, 0] on input "I understand that no changes can be made to the artwork, files, product or quan…" at bounding box center [0, 0] width 0 height 0
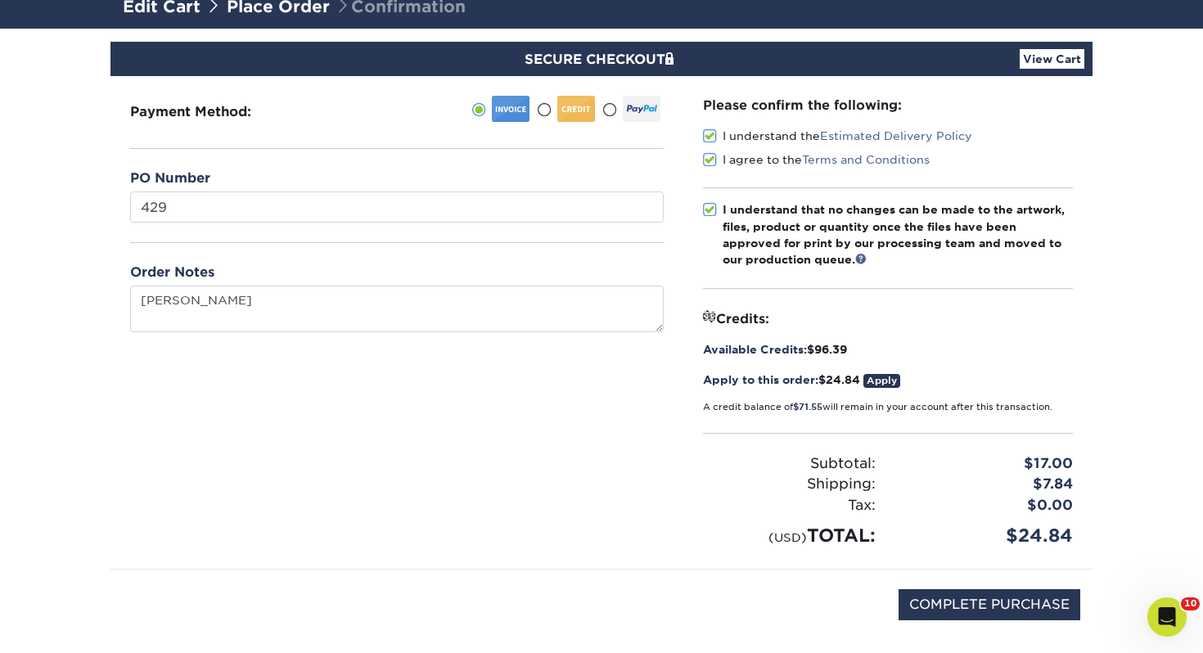
scroll to position [181, 0]
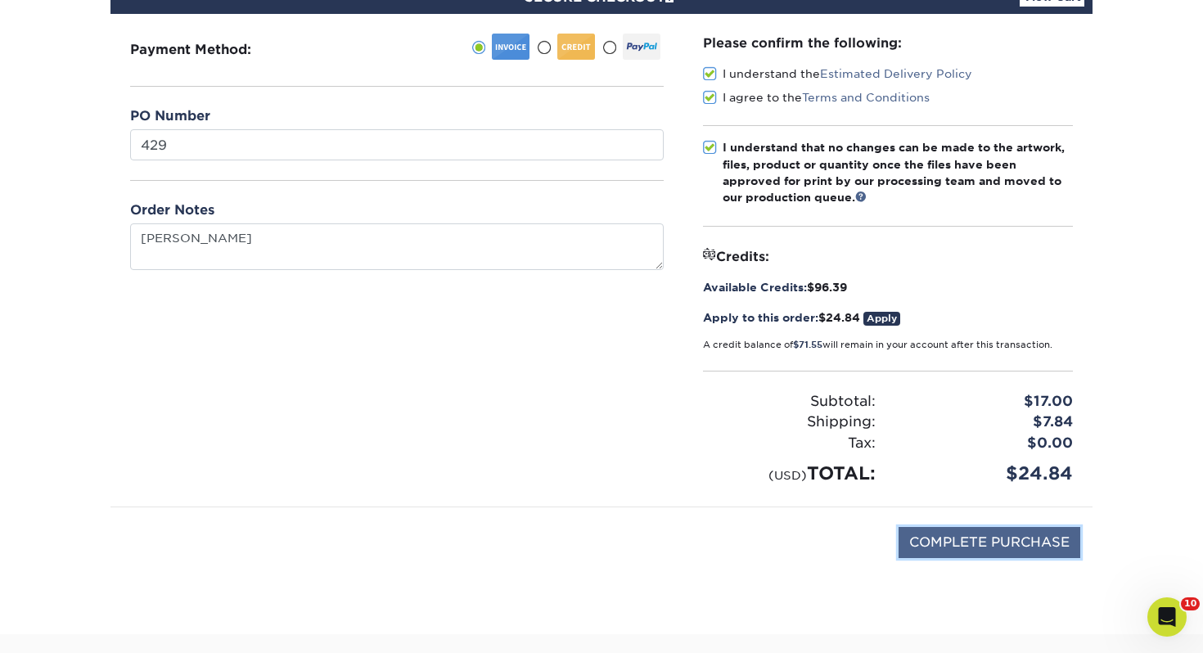
click at [999, 530] on input "COMPLETE PURCHASE" at bounding box center [989, 542] width 182 height 31
type input "PROCESSING, PLEASE WAIT..."
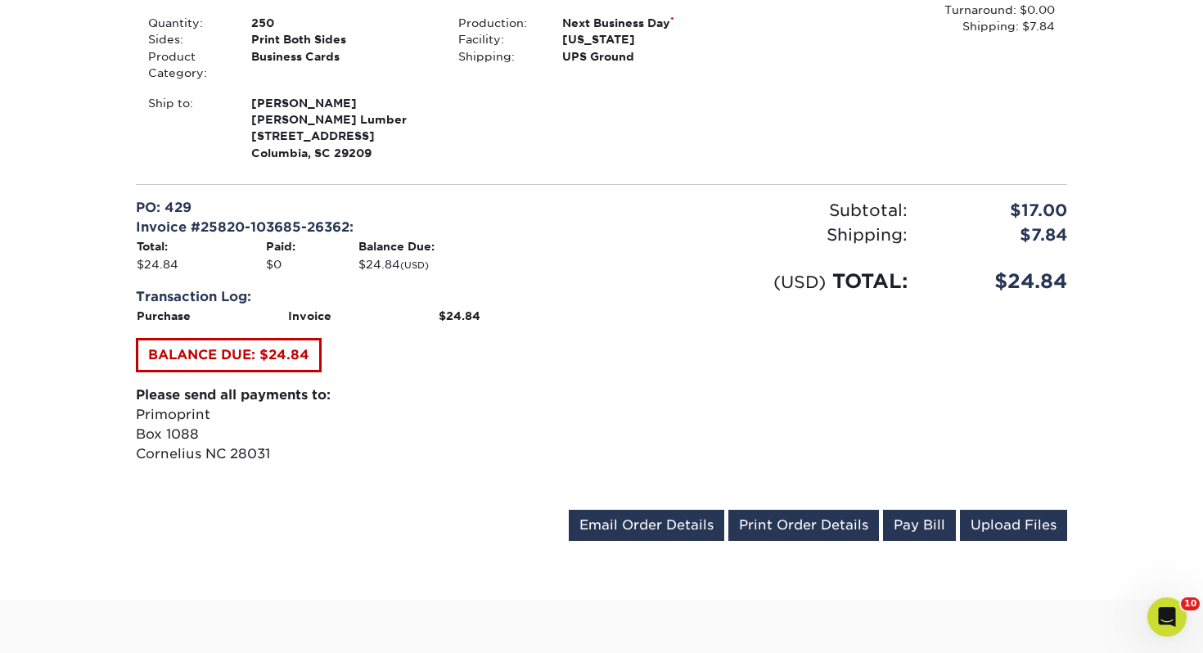
scroll to position [519, 0]
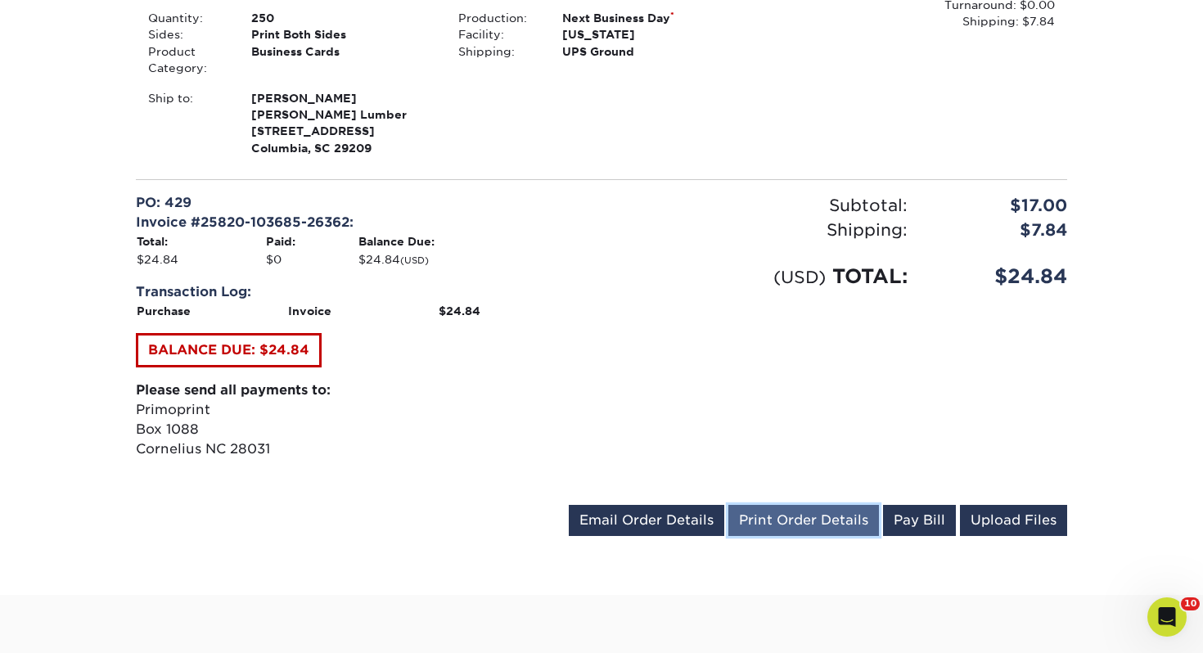
click at [809, 511] on link "Print Order Details" at bounding box center [803, 520] width 151 height 31
